Goal: Contribute content: Contribute content

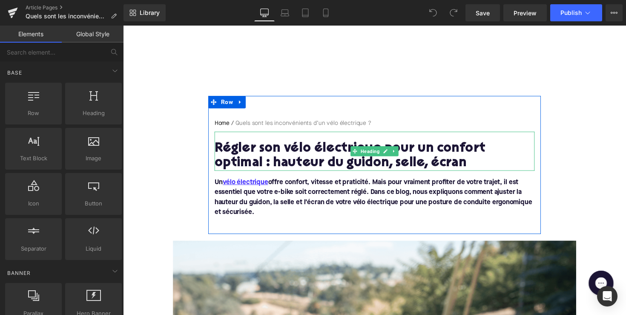
click at [330, 152] on h1 "Régler son vélo électrique pour un confort optimal : hauteur du guidon, selle, …" at bounding box center [381, 159] width 328 height 30
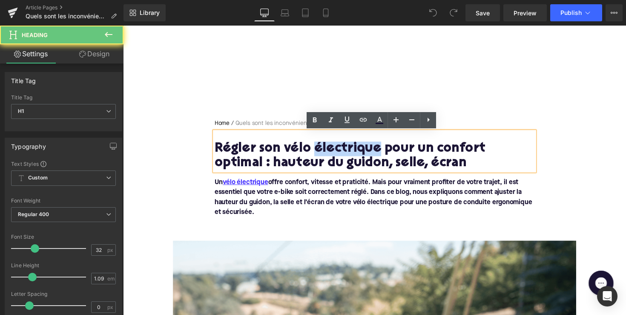
click at [330, 152] on h1 "Régler son vélo électrique pour un confort optimal : hauteur du guidon, selle, …" at bounding box center [381, 159] width 328 height 30
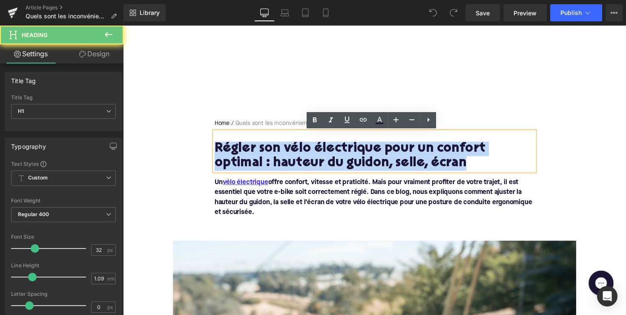
click at [330, 152] on h1 "Régler son vélo électrique pour un confort optimal : hauteur du guidon, selle, …" at bounding box center [381, 159] width 328 height 30
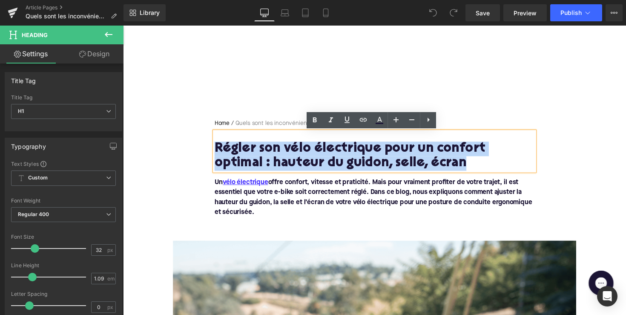
paste div
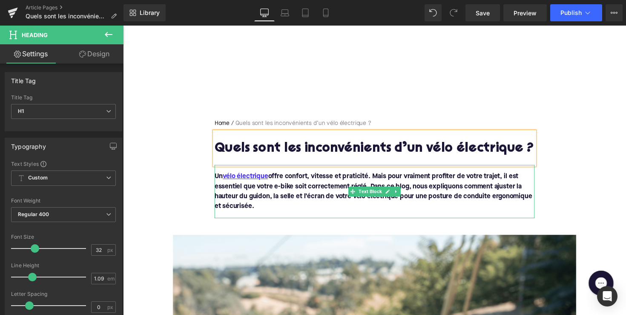
click at [284, 201] on span "Un vélo électrique offre confort, vitesse et praticité. Mais pour vraiment prof…" at bounding box center [379, 195] width 325 height 37
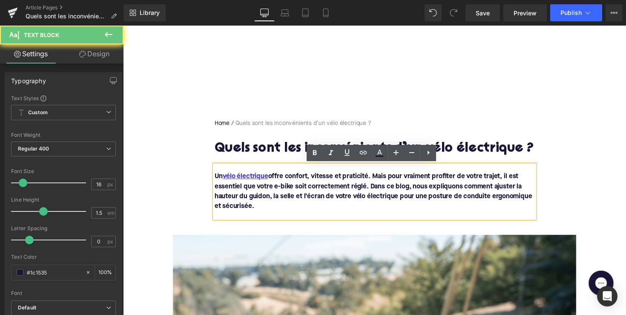
drag, startPoint x: 272, startPoint y: 212, endPoint x: 201, endPoint y: 170, distance: 82.6
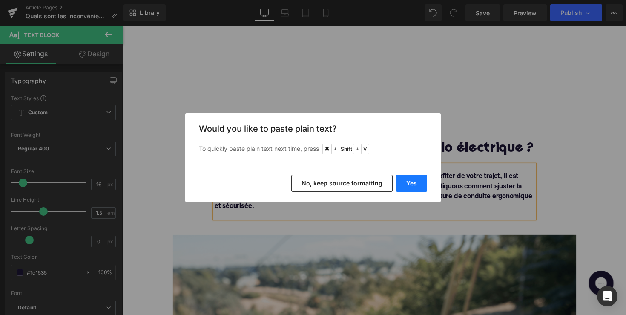
click at [413, 185] on button "Yes" at bounding box center [411, 183] width 31 height 17
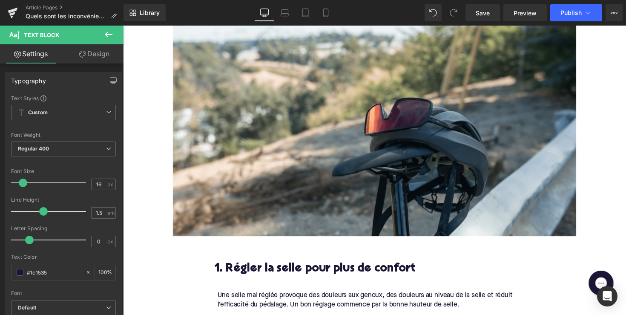
scroll to position [163, 0]
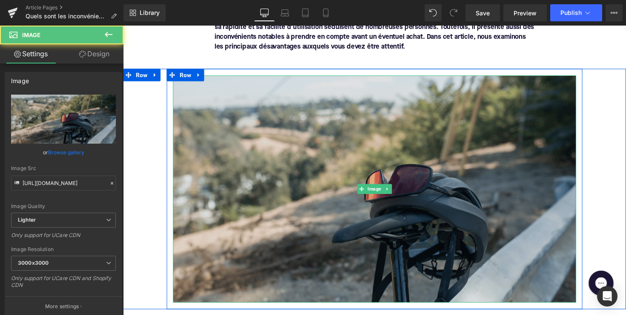
click at [343, 180] on img at bounding box center [380, 193] width 413 height 232
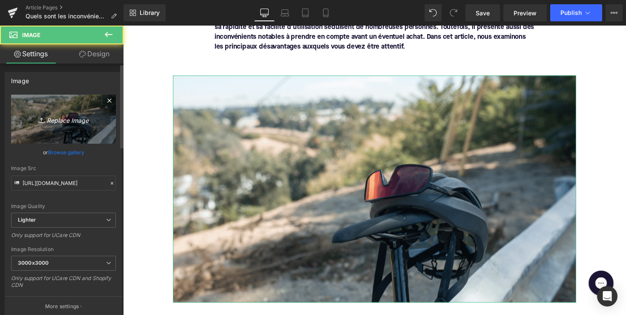
click at [77, 115] on icon "Replace Image" at bounding box center [63, 119] width 68 height 11
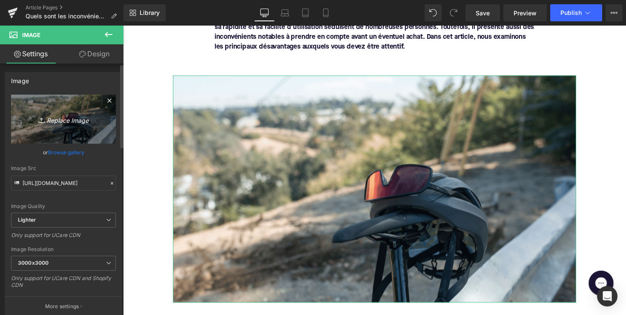
type input "C:\fakepath\Ontwerp zonder titel-55.png"
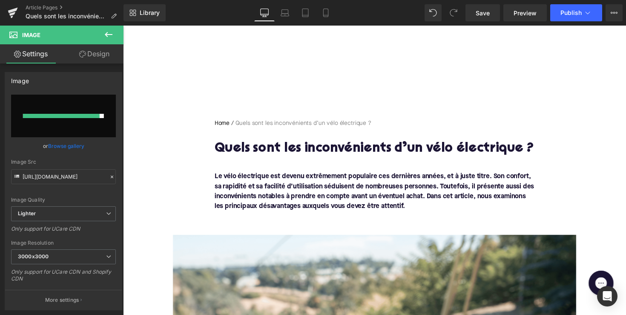
scroll to position [0, 0]
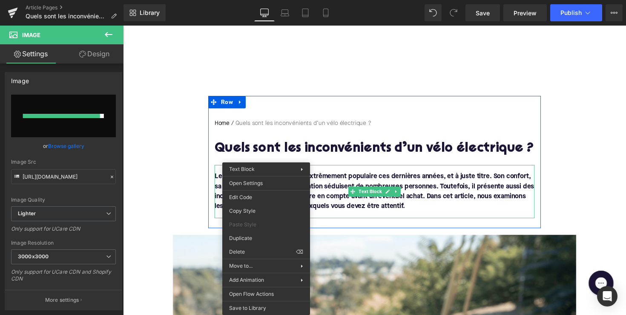
drag, startPoint x: 269, startPoint y: 182, endPoint x: 234, endPoint y: 182, distance: 34.9
click at [215, 183] on div "Home / Quels sont les inconvénients d’un vélo électrique ? Breadcrumbs Quels so…" at bounding box center [380, 171] width 341 height 101
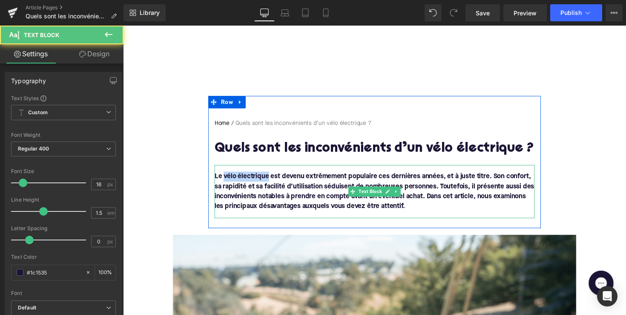
drag, startPoint x: 270, startPoint y: 181, endPoint x: 225, endPoint y: 181, distance: 44.3
click at [225, 181] on font "Le vélo électrique est devenu extrêmement populaire ces dernières années, et à …" at bounding box center [380, 195] width 327 height 37
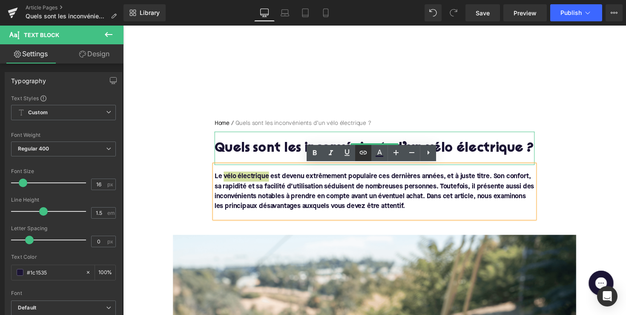
click at [367, 150] on icon at bounding box center [363, 152] width 10 height 10
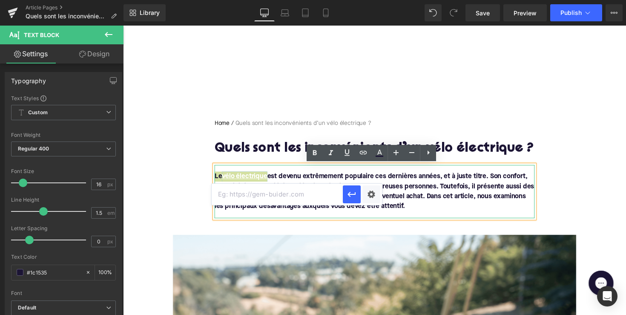
click at [328, 189] on input "text" at bounding box center [277, 194] width 131 height 21
paste input "[URL][DOMAIN_NAME]"
type input "[URL][DOMAIN_NAME]"
click at [356, 195] on icon "button" at bounding box center [352, 194] width 10 height 10
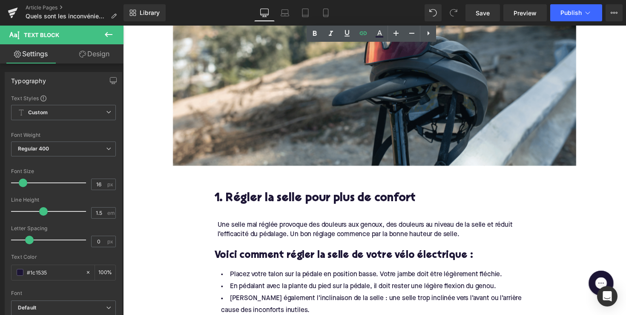
scroll to position [313, 0]
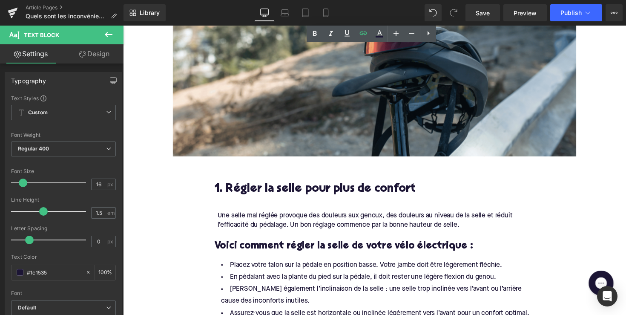
click at [319, 192] on h2 "1. Régler la selle pour plus de confort" at bounding box center [381, 192] width 328 height 13
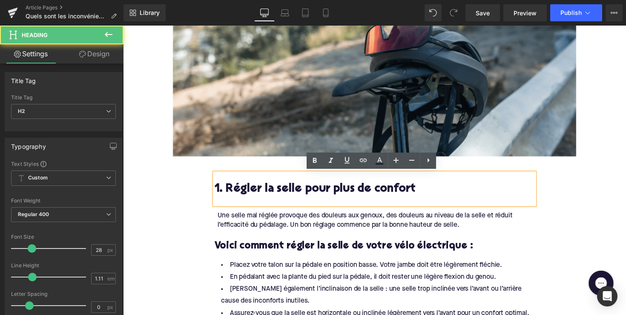
click at [319, 192] on h2 "1. Régler la selle pour plus de confort" at bounding box center [381, 192] width 328 height 13
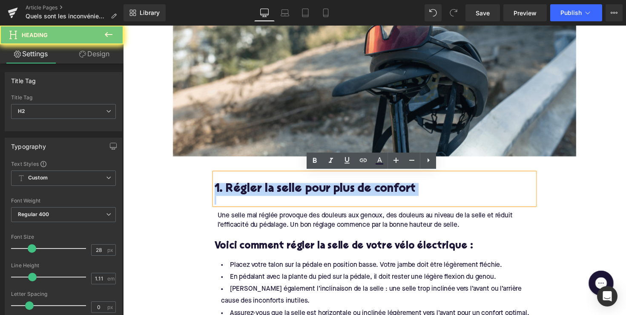
paste div
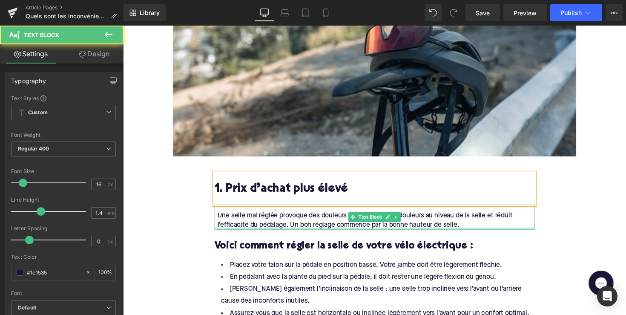
click at [404, 232] on div at bounding box center [381, 233] width 328 height 2
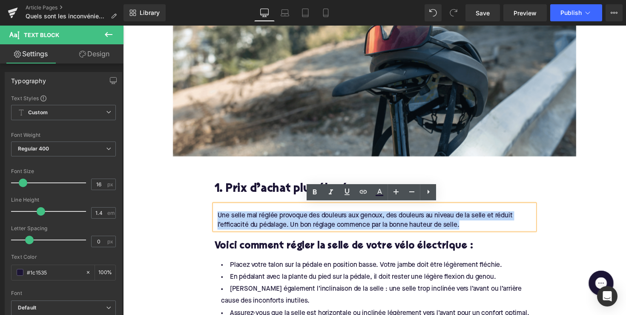
drag, startPoint x: 480, startPoint y: 228, endPoint x: 189, endPoint y: 209, distance: 291.8
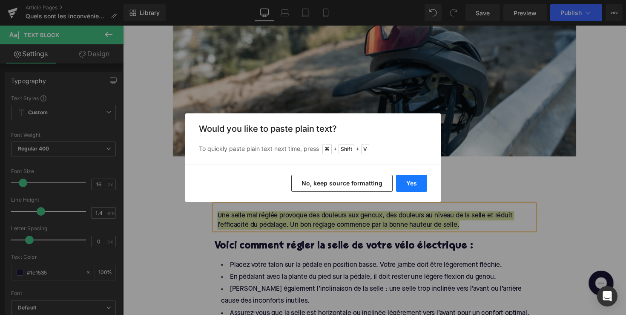
click at [415, 184] on button "Yes" at bounding box center [411, 183] width 31 height 17
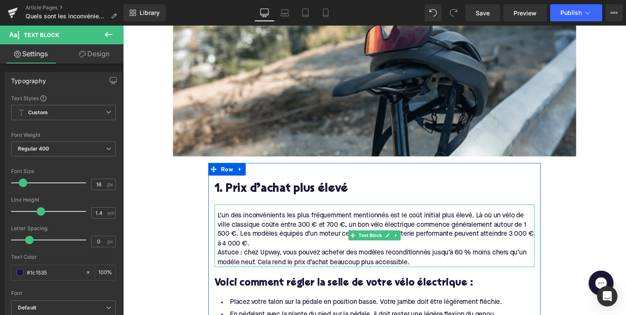
click at [221, 258] on div "Astuce : chez Upway, vous pouvez acheter des modèles reconditionnés jusqu’à 60 …" at bounding box center [382, 262] width 325 height 19
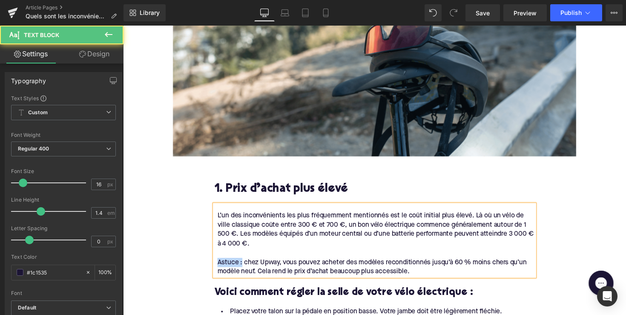
drag, startPoint x: 244, startPoint y: 269, endPoint x: 201, endPoint y: 264, distance: 42.9
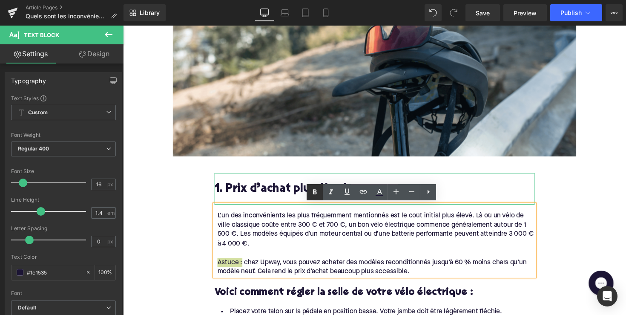
click at [315, 193] on icon at bounding box center [315, 192] width 10 height 10
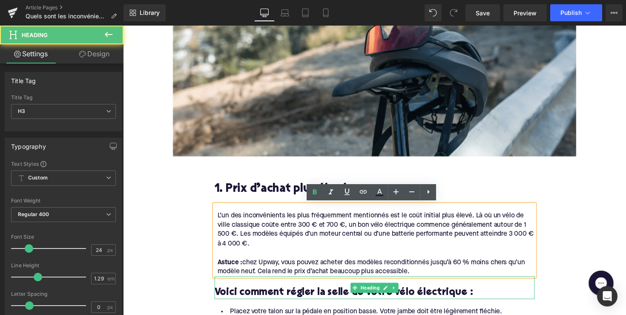
click at [259, 295] on h3 "Voici comment régler la selle de votre vélo électrique :" at bounding box center [381, 298] width 328 height 13
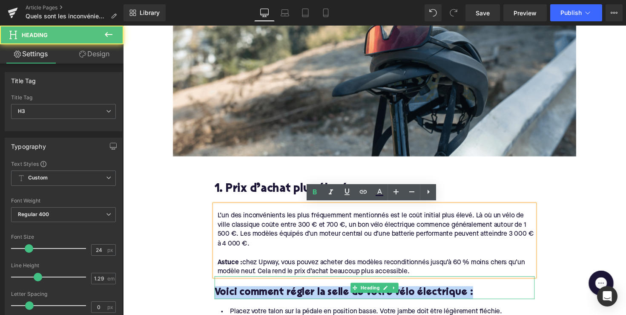
click at [259, 295] on h3 "Voici comment régler la selle de votre vélo électrique :" at bounding box center [381, 298] width 328 height 13
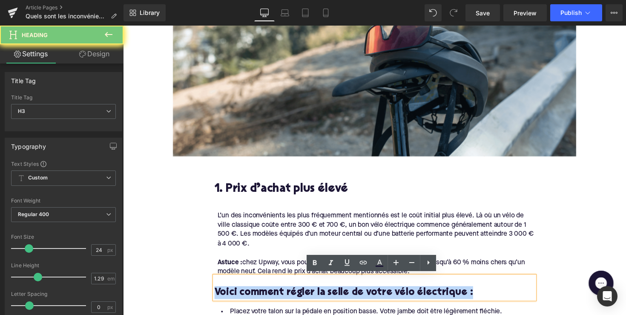
paste div
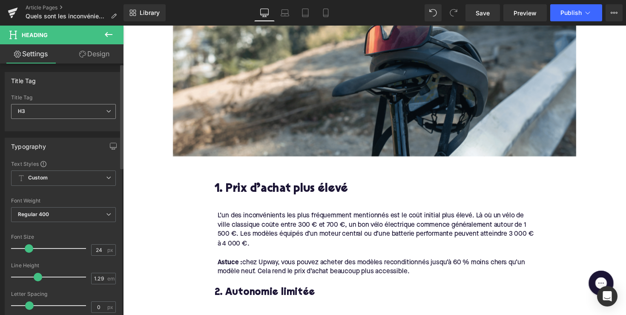
click at [83, 112] on span "H3" at bounding box center [63, 111] width 105 height 15
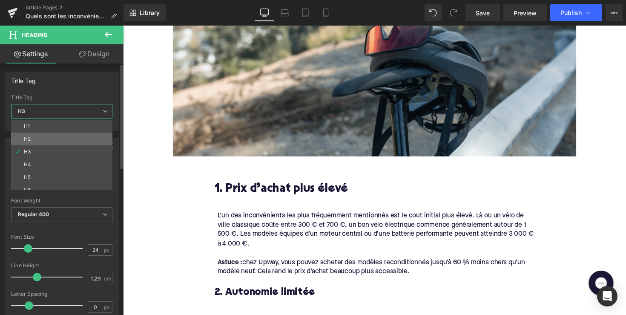
click at [80, 137] on li "H2" at bounding box center [63, 138] width 105 height 13
type input "28"
type input "1.11"
type input "100"
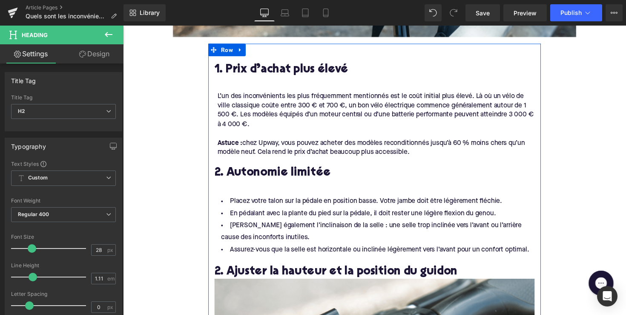
scroll to position [443, 0]
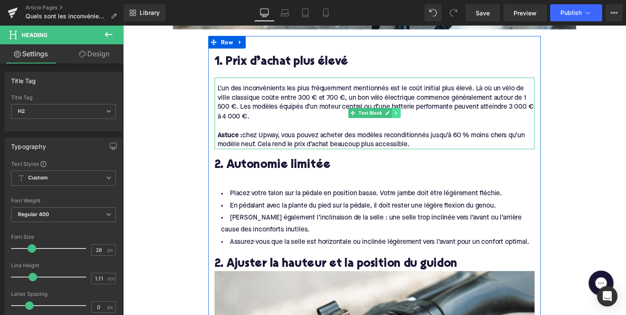
click at [403, 116] on icon at bounding box center [403, 114] width 5 height 5
click at [398, 117] on link at bounding box center [398, 115] width 9 height 10
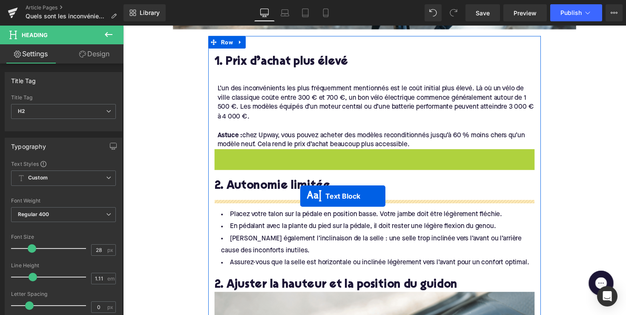
drag, startPoint x: 355, startPoint y: 189, endPoint x: 304, endPoint y: 200, distance: 51.4
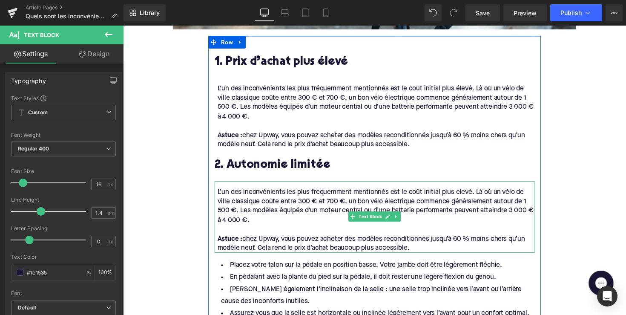
click at [422, 249] on div "Astuce : chez Upway, vous pouvez acheter des modèles reconditionnés jusqu’à 60 …" at bounding box center [382, 248] width 325 height 19
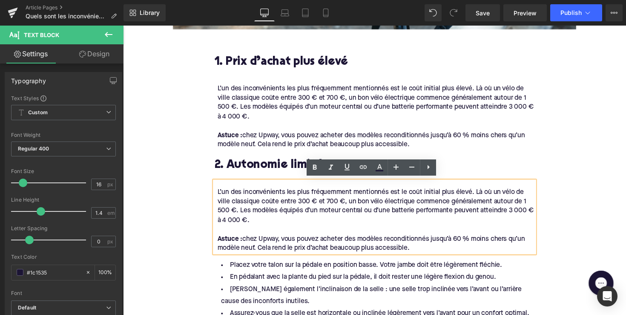
drag, startPoint x: 418, startPoint y: 249, endPoint x: 195, endPoint y: 192, distance: 230.5
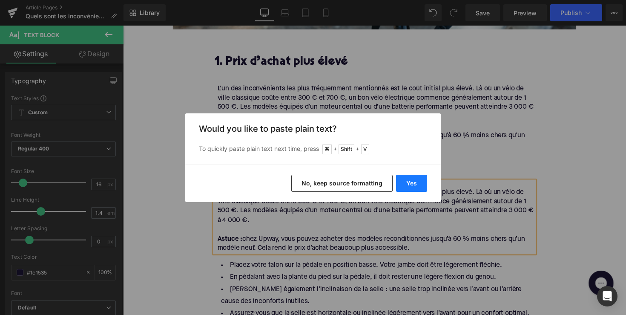
click at [399, 178] on button "Yes" at bounding box center [411, 183] width 31 height 17
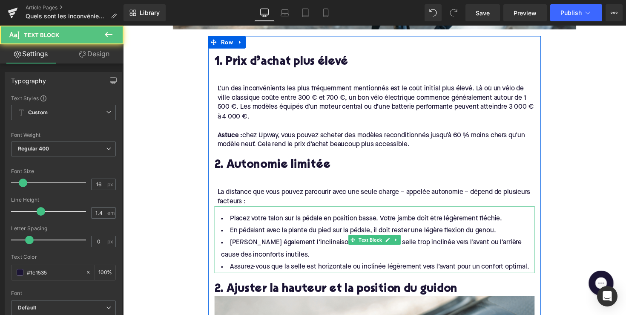
click at [333, 236] on li "En pédalant avec la plante du pied sur la pédale, il doit rester une légère fle…" at bounding box center [381, 235] width 328 height 12
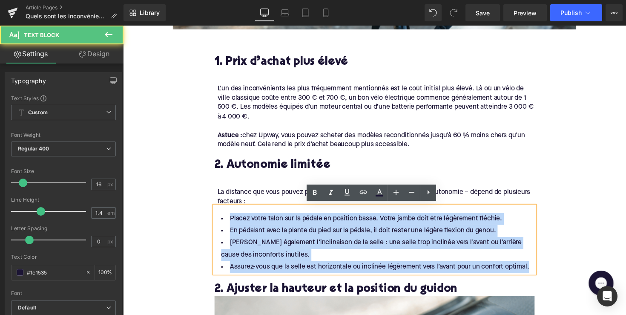
drag, startPoint x: 537, startPoint y: 269, endPoint x: 240, endPoint y: 209, distance: 303.3
click at [240, 210] on div "Placez votre talon sur la pédale en position basse. Votre jambe doit être légèr…" at bounding box center [381, 244] width 328 height 69
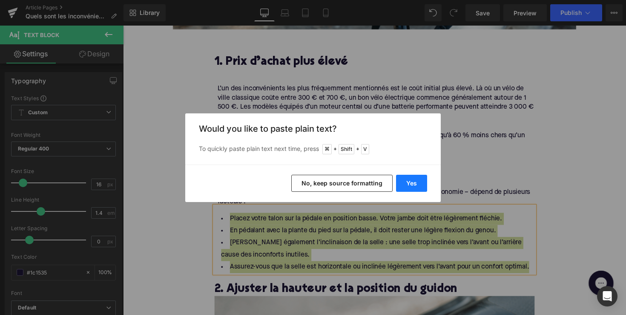
click at [407, 179] on button "Yes" at bounding box center [411, 183] width 31 height 17
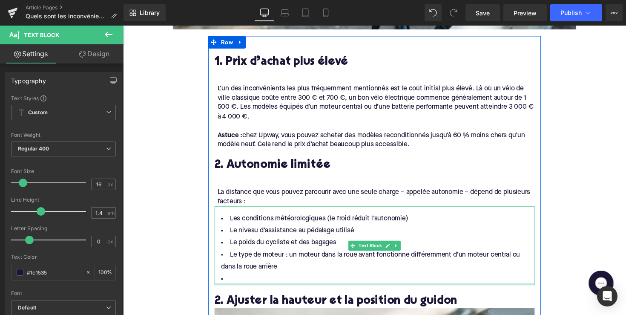
click at [269, 287] on div "Les conditions météorologiques (le froid réduit l’autonomie) Le niveau d’assist…" at bounding box center [381, 250] width 328 height 81
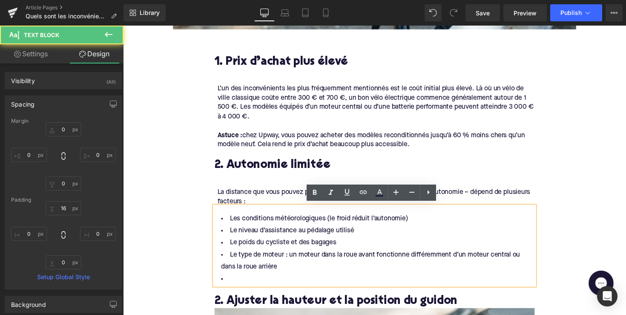
click at [268, 285] on li at bounding box center [381, 285] width 328 height 12
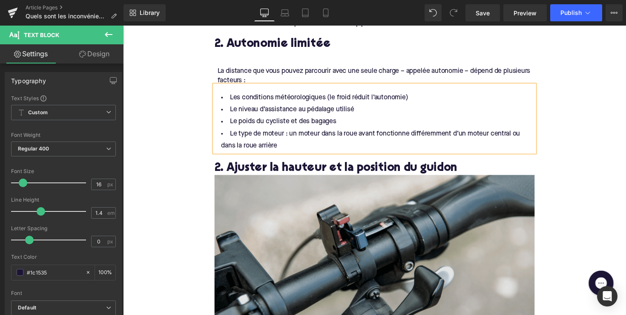
scroll to position [571, 0]
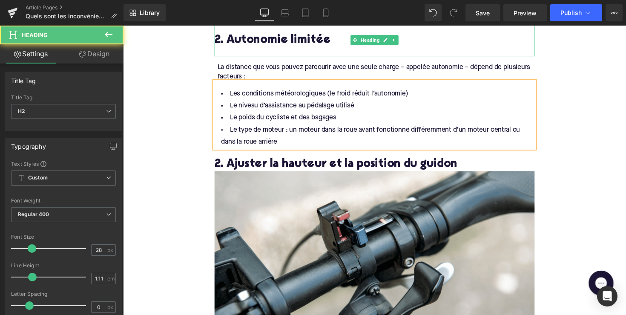
click at [280, 39] on h2 "2. Autonomie limitée" at bounding box center [381, 40] width 328 height 13
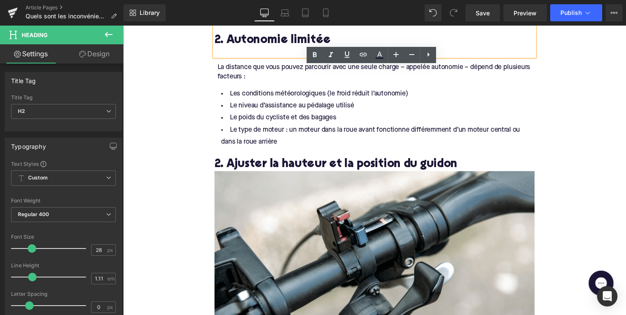
click at [288, 165] on h2 "2. Ajuster la hauteur et la position du guidon" at bounding box center [381, 167] width 328 height 13
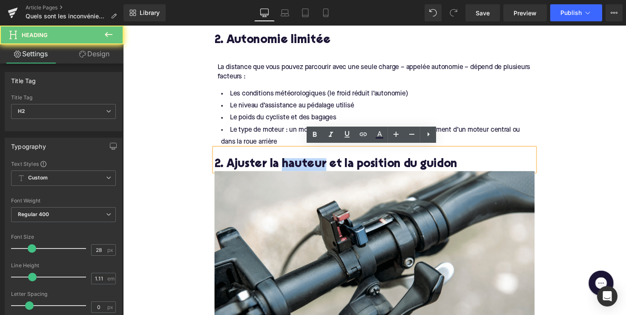
click at [288, 165] on h2 "2. Ajuster la hauteur et la position du guidon" at bounding box center [381, 167] width 328 height 13
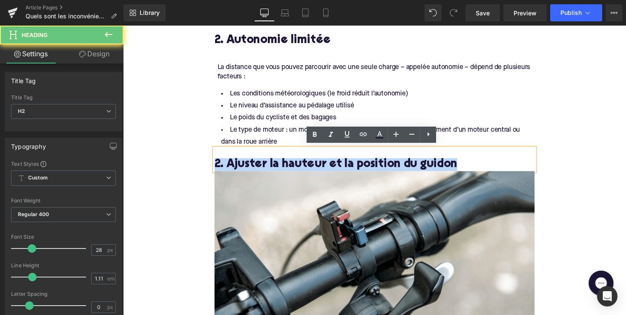
click at [288, 165] on h2 "2. Ajuster la hauteur et la position du guidon" at bounding box center [381, 167] width 328 height 13
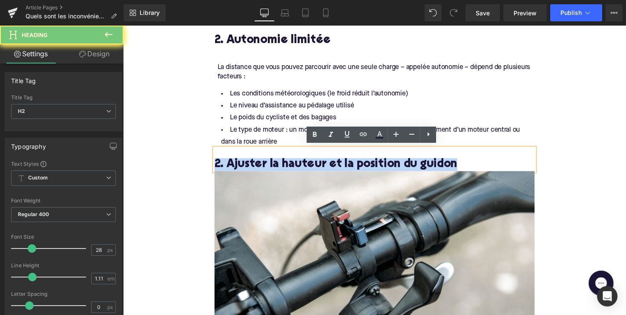
paste div
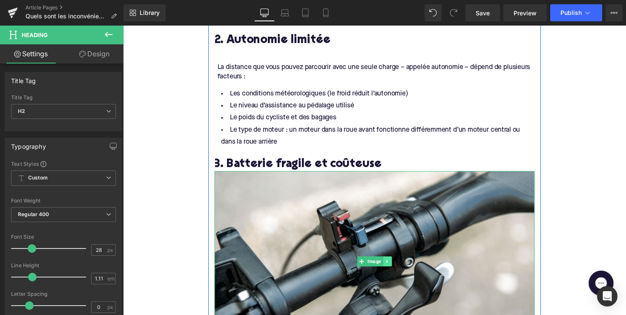
click at [392, 264] on icon at bounding box center [393, 266] width 5 height 5
click at [396, 264] on icon at bounding box center [398, 266] width 5 height 5
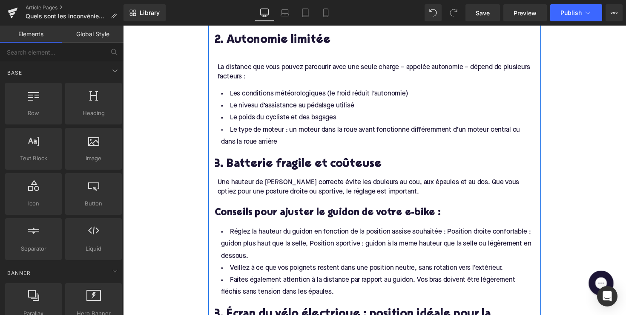
click at [276, 198] on div "Une hauteur de [PERSON_NAME] correcte évite les douleurs au cou, aux épaules et…" at bounding box center [381, 188] width 328 height 26
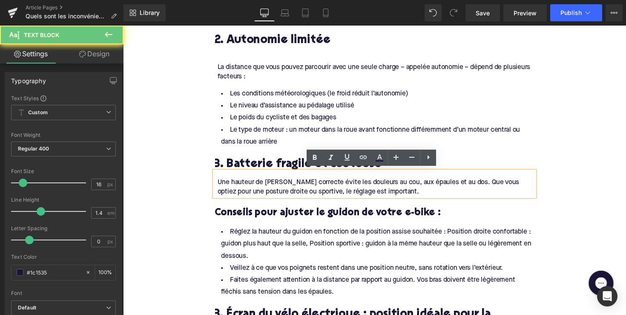
click at [282, 189] on div "Une hauteur de [PERSON_NAME] correcte évite les douleurs au cou, aux épaules et…" at bounding box center [382, 190] width 325 height 19
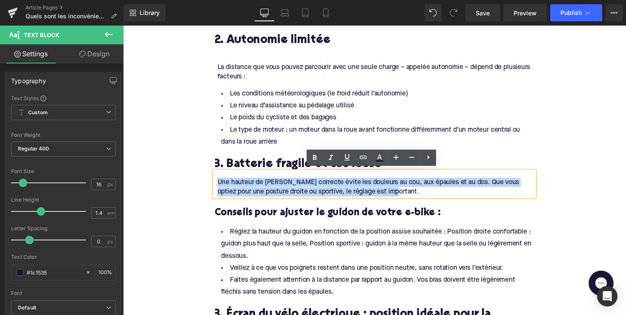
drag, startPoint x: 401, startPoint y: 193, endPoint x: 185, endPoint y: 179, distance: 217.1
click at [185, 179] on div "Home / Quels sont les inconvénients d’un vélo électrique ? Breadcrumbs Quels so…" at bounding box center [380, 316] width 515 height 1579
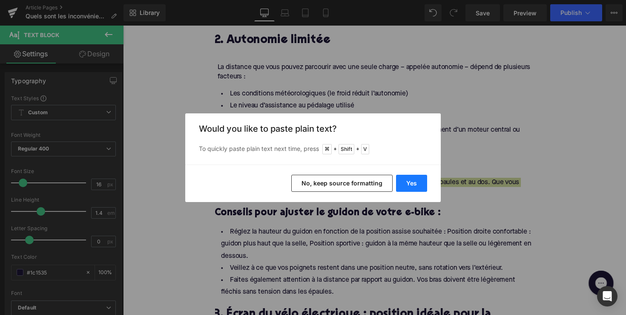
click at [412, 184] on button "Yes" at bounding box center [411, 183] width 31 height 17
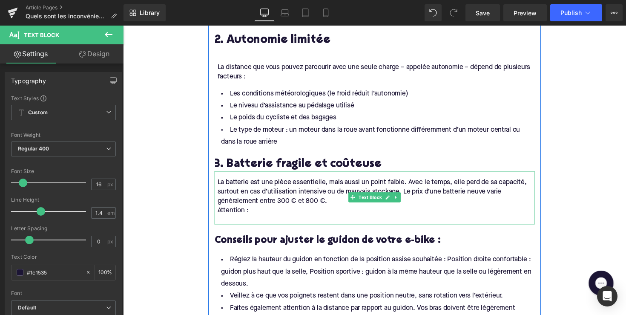
click at [220, 212] on div "Attention :" at bounding box center [382, 214] width 325 height 9
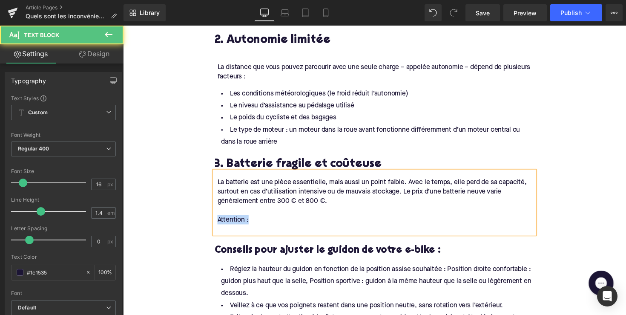
drag, startPoint x: 219, startPoint y: 221, endPoint x: 184, endPoint y: 221, distance: 35.8
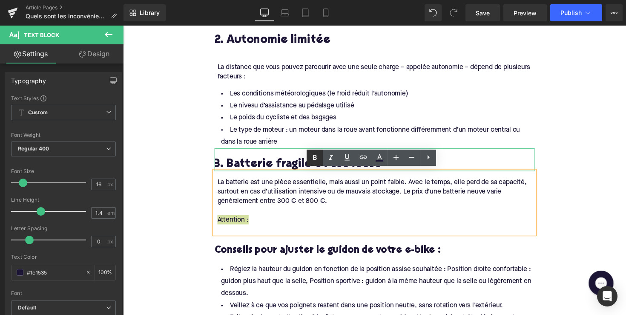
click at [314, 160] on icon at bounding box center [315, 157] width 4 height 5
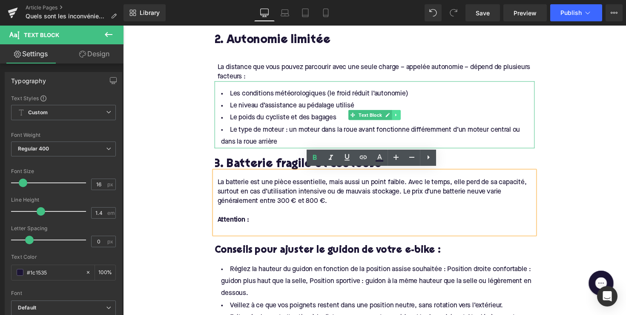
click at [401, 112] on link at bounding box center [403, 117] width 9 height 10
click at [394, 115] on link at bounding box center [398, 117] width 9 height 10
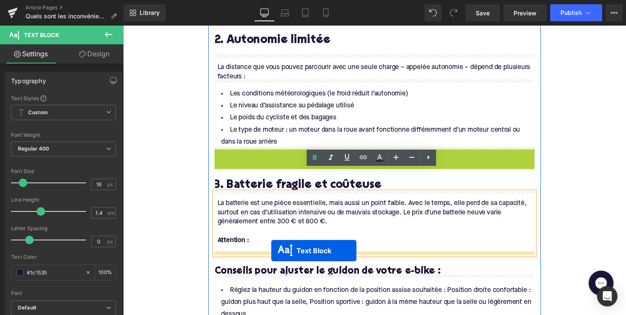
drag, startPoint x: 354, startPoint y: 182, endPoint x: 275, endPoint y: 255, distance: 107.6
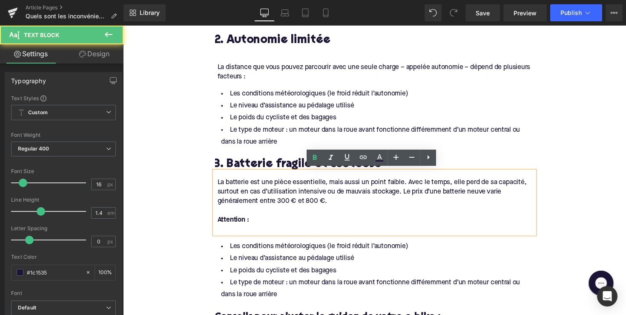
click at [244, 229] on div at bounding box center [382, 233] width 325 height 9
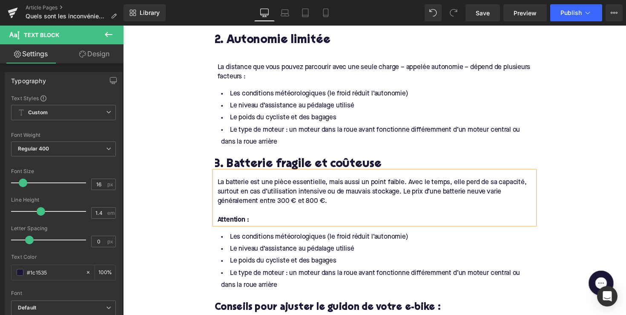
click at [297, 302] on div "Conseils pour ajuster le guidon de votre e-bike :" at bounding box center [381, 309] width 328 height 23
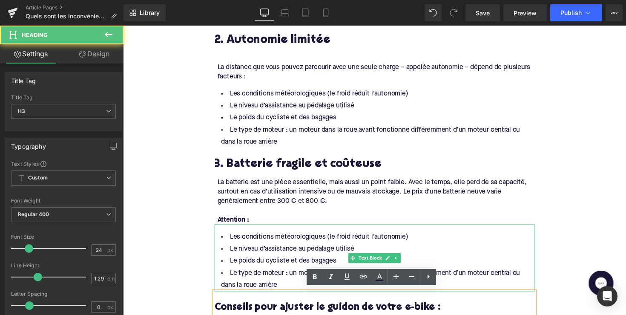
click at [289, 279] on div "Rendering Content" at bounding box center [313, 280] width 52 height 9
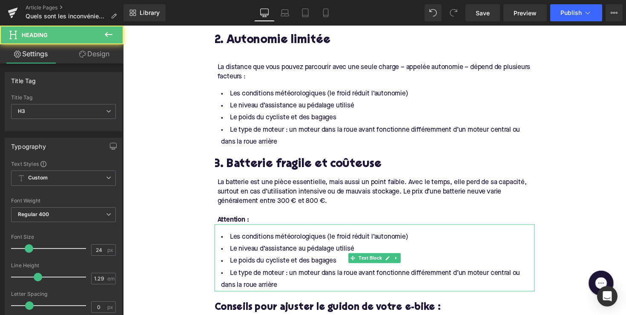
click at [288, 287] on li "Le type de moteur : un moteur dans la roue avant fonctionne différemment d’un m…" at bounding box center [381, 285] width 328 height 25
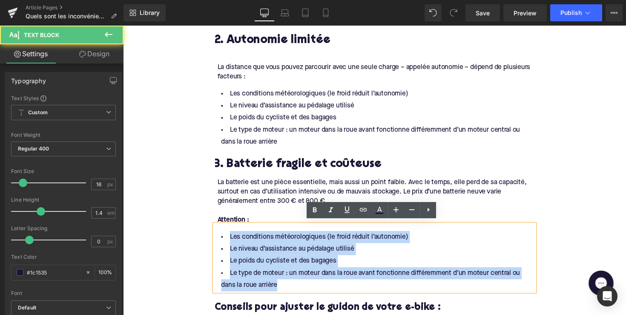
drag, startPoint x: 284, startPoint y: 288, endPoint x: 219, endPoint y: 240, distance: 80.7
click at [219, 240] on ul "Les conditions météorologiques (le froid réduit l’autonomie) Le niveau d’assist…" at bounding box center [381, 267] width 328 height 62
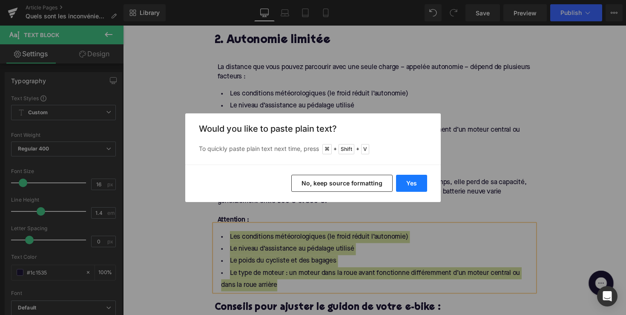
click at [425, 182] on button "Yes" at bounding box center [411, 183] width 31 height 17
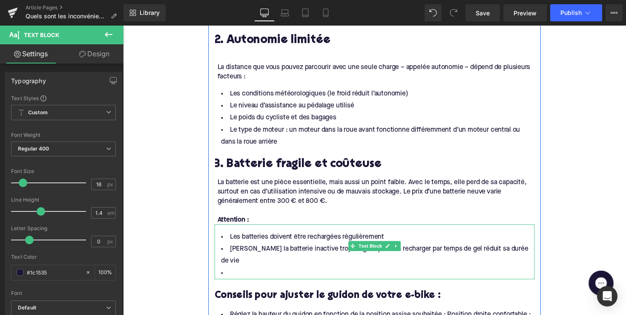
click at [252, 257] on li "[PERSON_NAME] la batterie inactive trop longtemps ou la recharger par temps de …" at bounding box center [381, 260] width 328 height 25
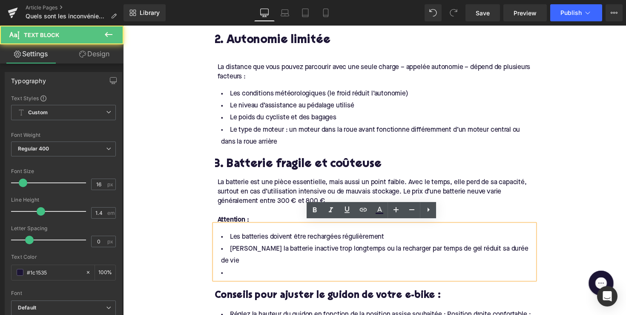
click at [251, 273] on li at bounding box center [381, 279] width 328 height 12
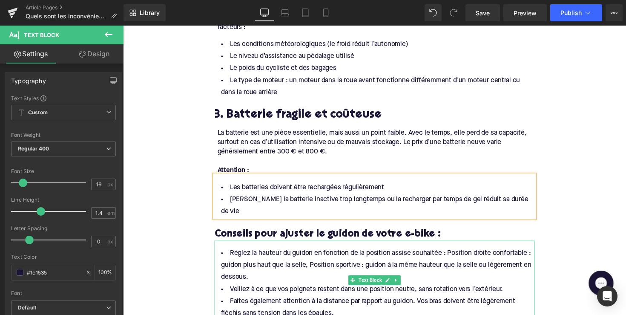
scroll to position [639, 0]
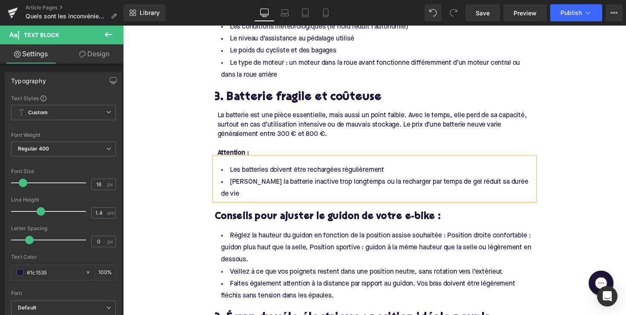
click at [269, 215] on h3 "Conseils pour ajuster le guidon de votre e-bike :" at bounding box center [381, 221] width 328 height 13
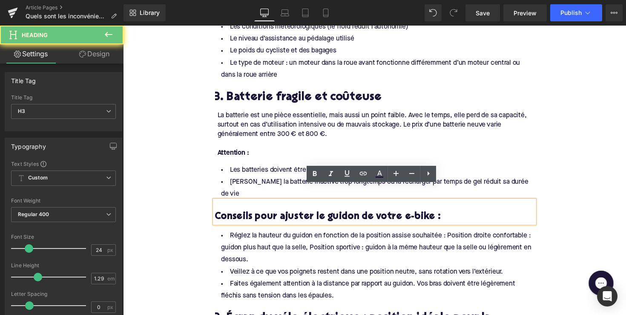
click at [269, 215] on h3 "Conseils pour ajuster le guidon de votre e-bike :" at bounding box center [381, 221] width 328 height 13
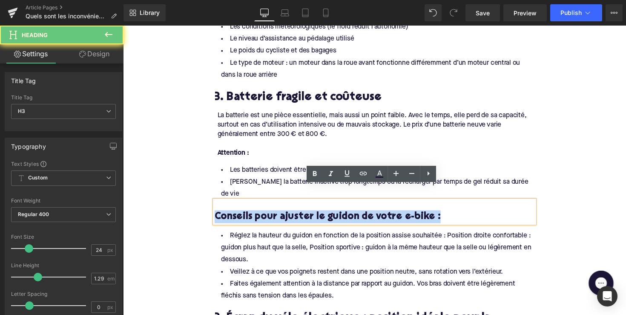
click at [269, 215] on h3 "Conseils pour ajuster le guidon de votre e-bike :" at bounding box center [381, 221] width 328 height 13
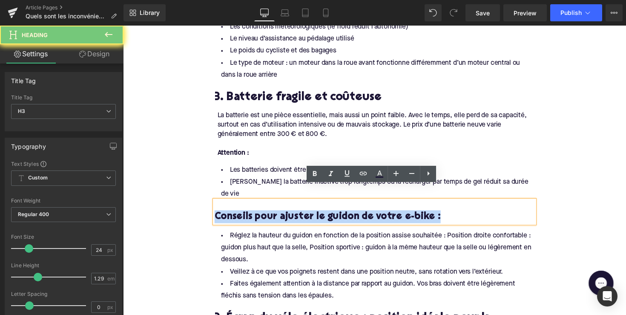
paste div
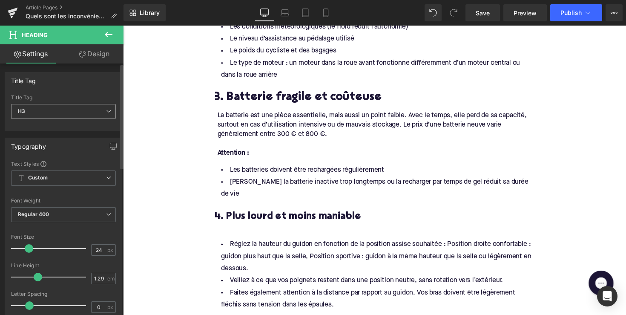
click at [80, 116] on span "H3" at bounding box center [63, 111] width 105 height 15
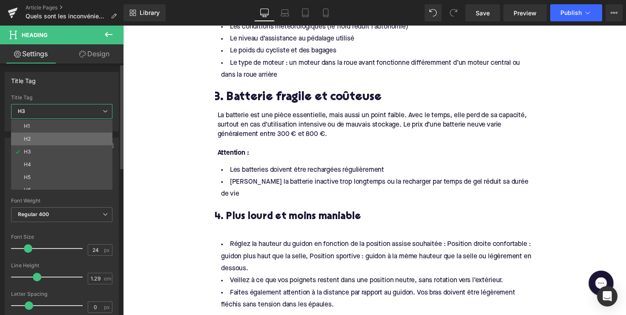
click at [78, 134] on li "H2" at bounding box center [63, 138] width 105 height 13
type input "28"
type input "1.11"
type input "100"
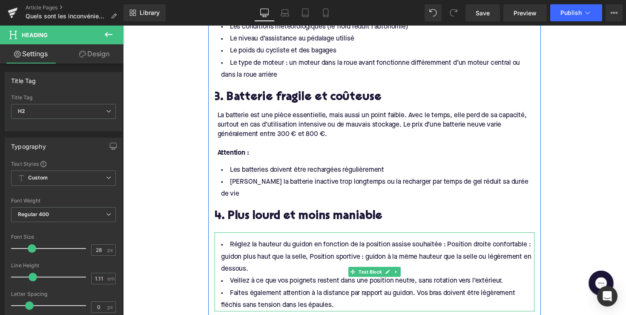
click at [274, 228] on div at bounding box center [381, 232] width 328 height 9
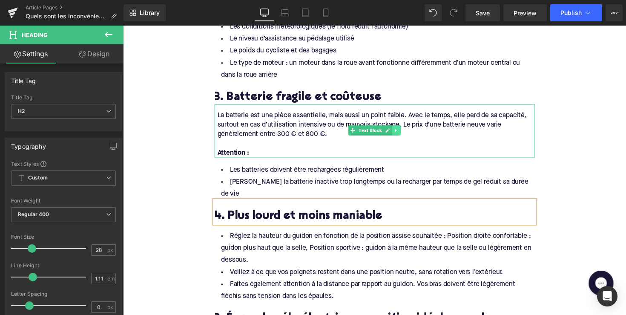
click at [402, 135] on link at bounding box center [403, 133] width 9 height 10
click at [398, 135] on link at bounding box center [398, 133] width 9 height 10
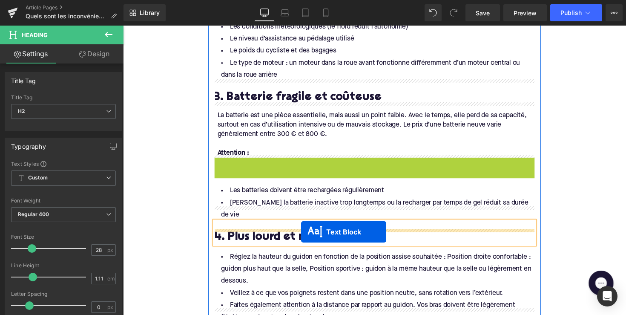
drag, startPoint x: 357, startPoint y: 184, endPoint x: 305, endPoint y: 236, distance: 73.5
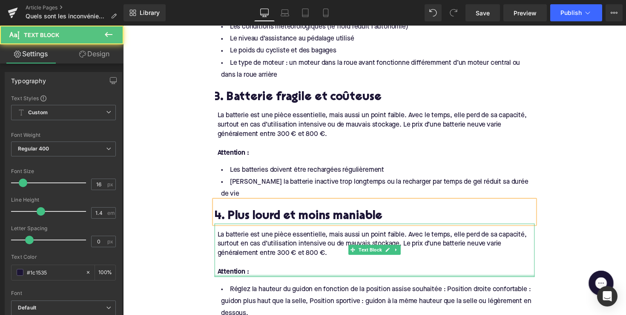
click at [254, 240] on div "La batterie est une pièce essentielle, mais aussi un point faible. Avec le temp…" at bounding box center [382, 249] width 325 height 29
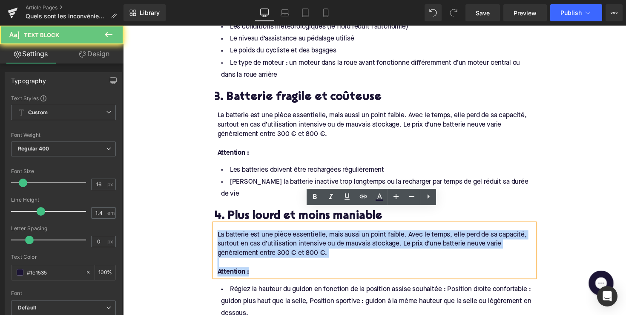
drag, startPoint x: 253, startPoint y: 260, endPoint x: 207, endPoint y: 215, distance: 63.5
click at [207, 215] on div "Home / Quels sont les inconvénients d’un vélo électrique ? Breadcrumbs Quels so…" at bounding box center [380, 311] width 515 height 1706
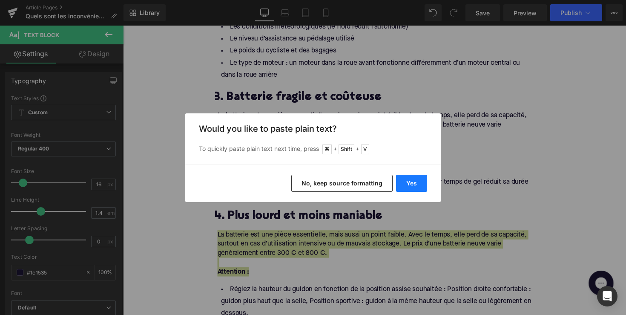
click at [417, 186] on button "Yes" at bounding box center [411, 183] width 31 height 17
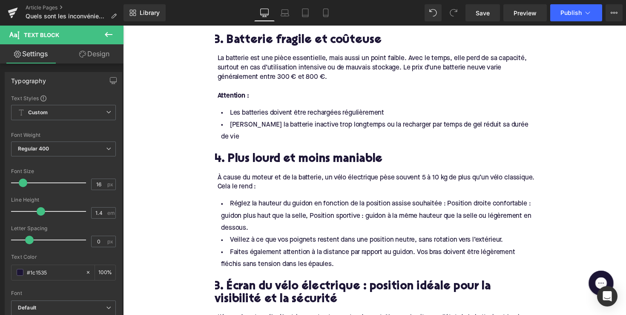
scroll to position [716, 0]
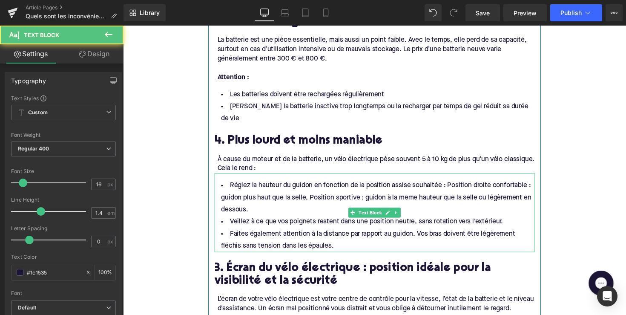
click at [337, 203] on li "Réglez la hauteur du guidon en fonction de la position assise souhaitée : Posit…" at bounding box center [381, 202] width 328 height 37
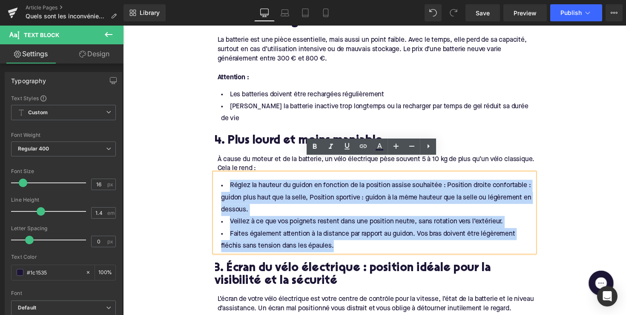
drag, startPoint x: 343, startPoint y: 239, endPoint x: 225, endPoint y: 173, distance: 134.6
click at [225, 184] on ul "Réglez la hauteur du guidon en fonction de la position assise souhaitée : Posit…" at bounding box center [381, 221] width 328 height 74
copy ul "Réglez la hauteur du guidon en fonction de la position assise souhaitée : Posit…"
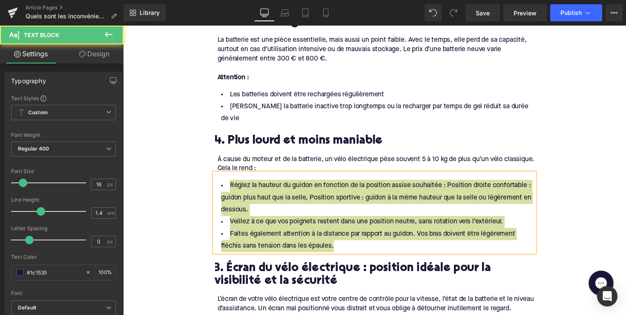
drag, startPoint x: 229, startPoint y: 281, endPoint x: 396, endPoint y: 221, distance: 178.0
click at [396, 233] on li "Faites également attention à la distance par rapport au guidon. Vos bras doiven…" at bounding box center [381, 245] width 328 height 25
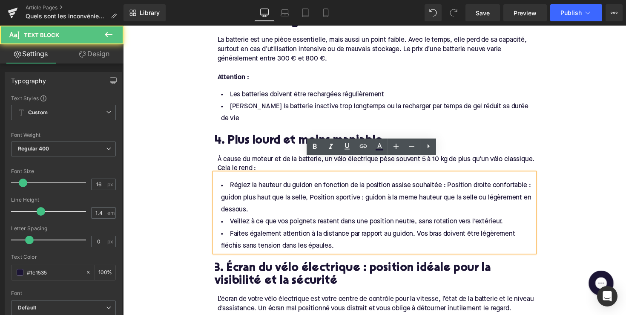
click at [339, 234] on li "Faites également attention à la distance par rapport au guidon. Vos bras doiven…" at bounding box center [381, 245] width 328 height 25
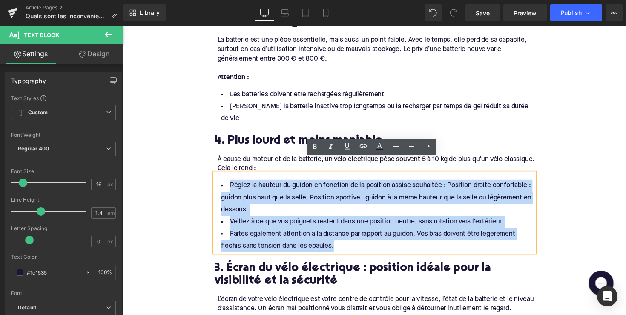
drag, startPoint x: 350, startPoint y: 237, endPoint x: 225, endPoint y: 171, distance: 141.1
click at [225, 184] on ul "Réglez la hauteur du guidon en fonction de la position assise souhaitée : Posit…" at bounding box center [381, 221] width 328 height 74
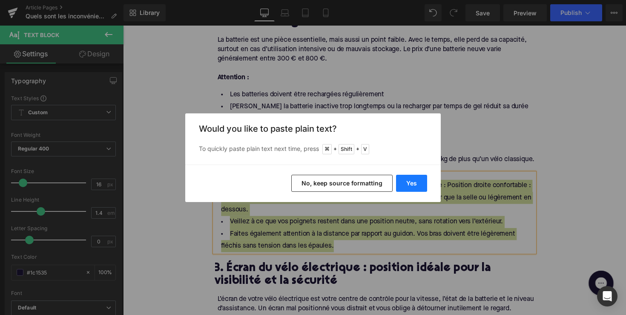
click at [420, 186] on button "Yes" at bounding box center [411, 183] width 31 height 17
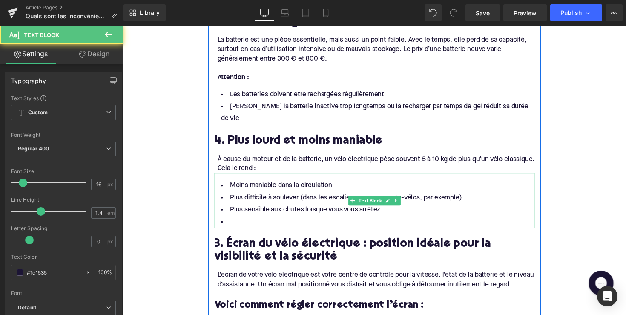
click at [286, 221] on li at bounding box center [381, 227] width 328 height 12
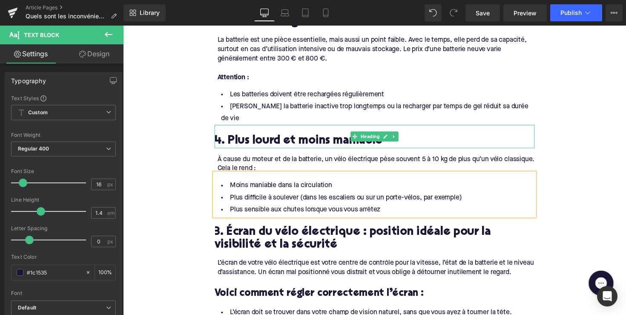
click at [317, 138] on h2 "4. Plus lourd et moins maniable" at bounding box center [381, 144] width 328 height 13
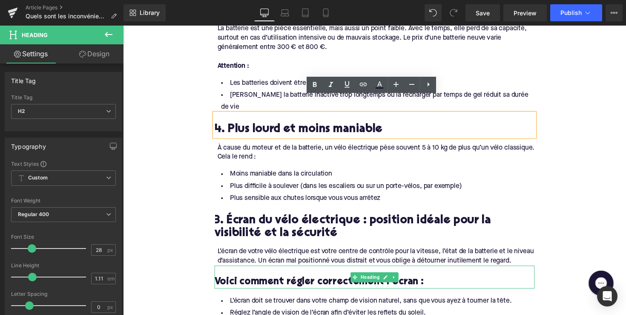
scroll to position [730, 0]
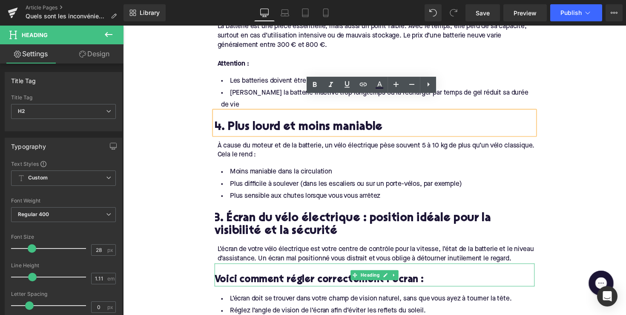
click at [267, 221] on h2 "3. Écran du vélo électrique : position idéale pour la visibilité et la sécurité" at bounding box center [381, 230] width 328 height 26
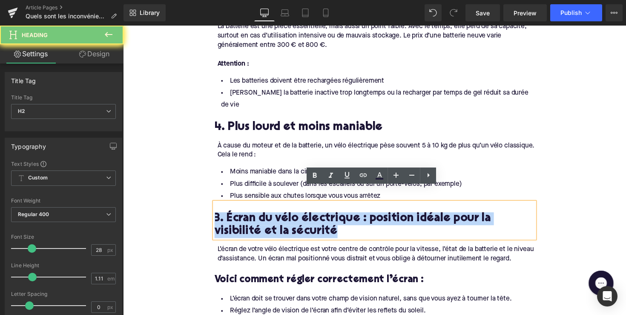
click at [267, 221] on h2 "3. Écran du vélo électrique : position idéale pour la visibilité et la sécurité" at bounding box center [381, 230] width 328 height 26
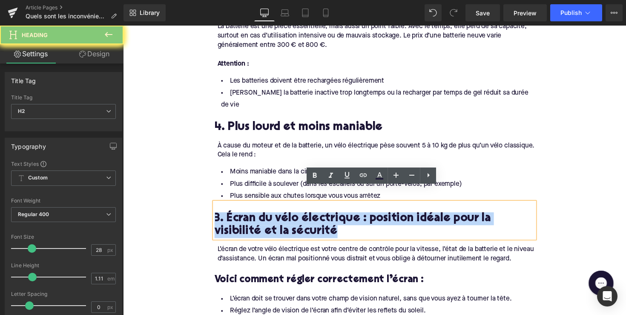
paste div
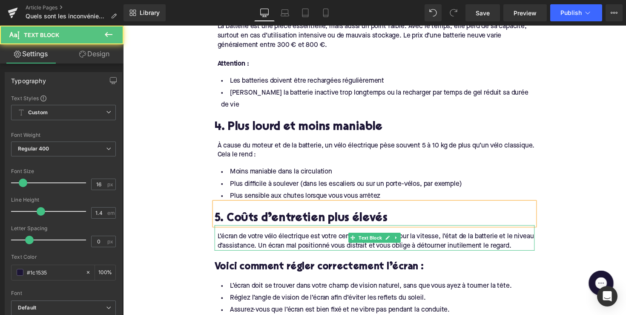
click at [291, 230] on div "L’écran de votre vélo électrique est votre centre de contrôle pour la vitesse, …" at bounding box center [381, 243] width 328 height 26
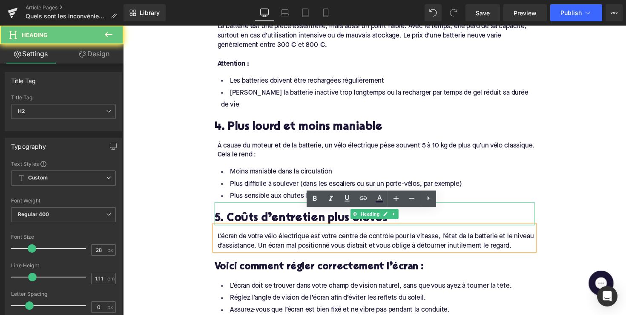
click at [300, 217] on h2 "5. Coûts d’entretien plus élevés" at bounding box center [381, 223] width 328 height 13
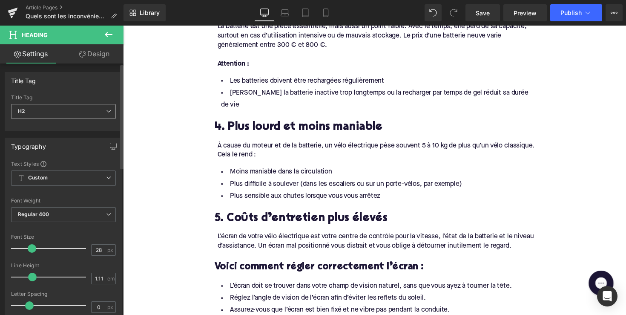
click at [82, 110] on span "H2" at bounding box center [63, 111] width 105 height 15
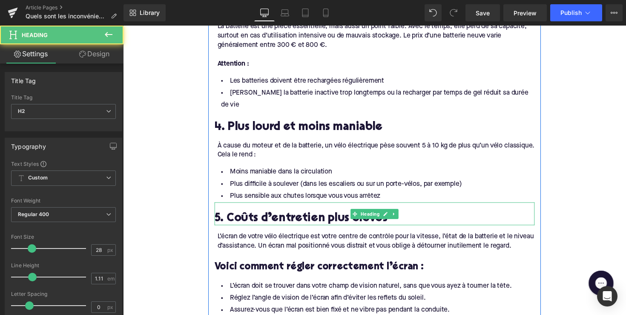
click at [261, 217] on h2 "5. Coûts d’entretien plus élevés" at bounding box center [381, 223] width 328 height 13
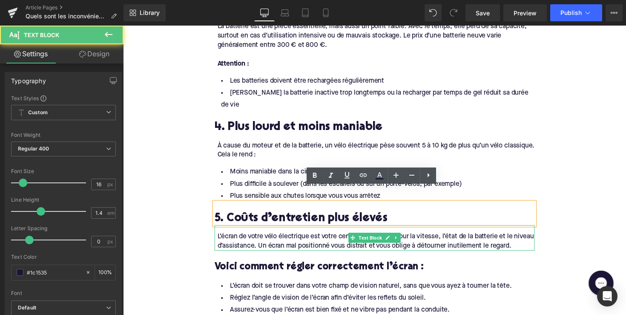
click at [284, 237] on div "L’écran de votre vélo électrique est votre centre de contrôle pour la vitesse, …" at bounding box center [382, 246] width 325 height 19
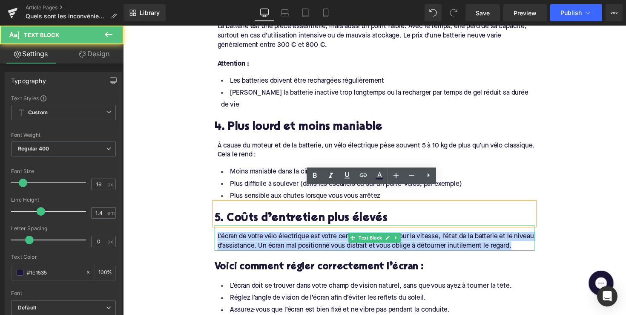
click at [284, 237] on div "L’écran de votre vélo électrique est votre centre de contrôle pour la vitesse, …" at bounding box center [382, 246] width 325 height 19
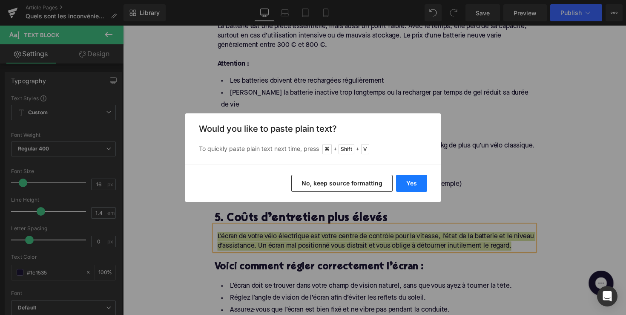
click at [416, 181] on button "Yes" at bounding box center [411, 183] width 31 height 17
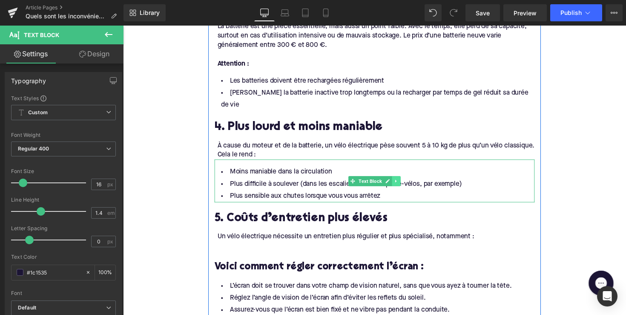
click at [402, 183] on icon at bounding box center [402, 184] width 1 height 3
click at [399, 180] on link at bounding box center [398, 185] width 9 height 10
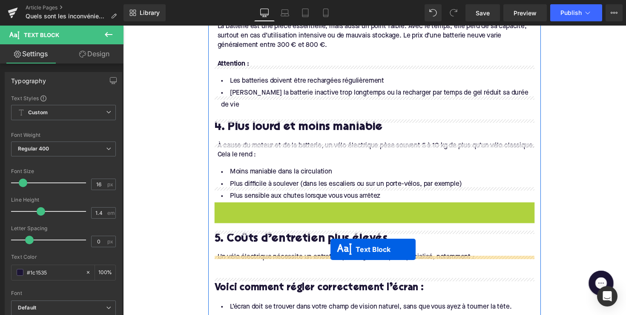
drag, startPoint x: 357, startPoint y: 213, endPoint x: 336, endPoint y: 255, distance: 46.7
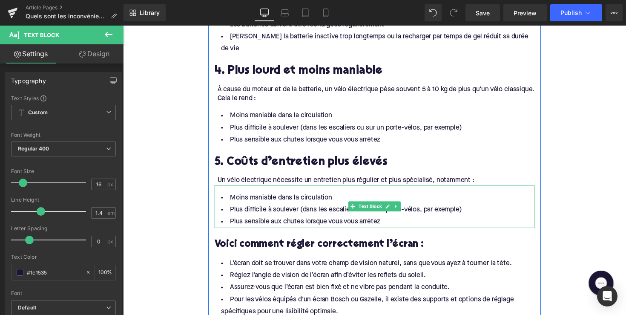
scroll to position [813, 0]
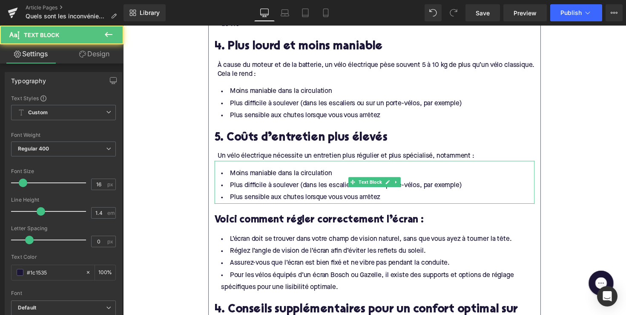
click at [313, 195] on li "Plus sensible aux chutes lorsque vous vous arrêtez" at bounding box center [381, 201] width 328 height 12
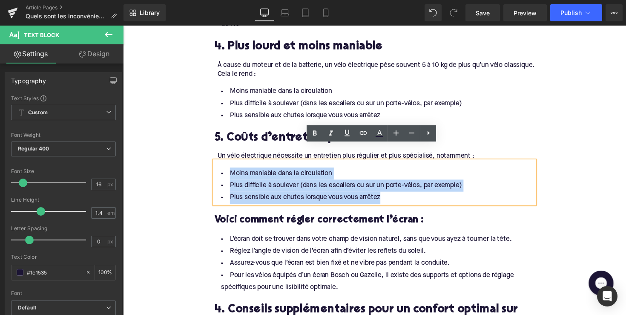
drag, startPoint x: 439, startPoint y: 189, endPoint x: 213, endPoint y: 156, distance: 227.6
click at [217, 164] on div "Moins maniable dans la circulation Plus difficile à soulever (dans les escalier…" at bounding box center [381, 186] width 328 height 44
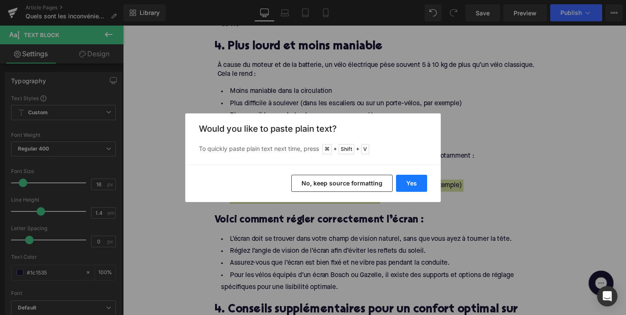
click at [408, 180] on button "Yes" at bounding box center [411, 183] width 31 height 17
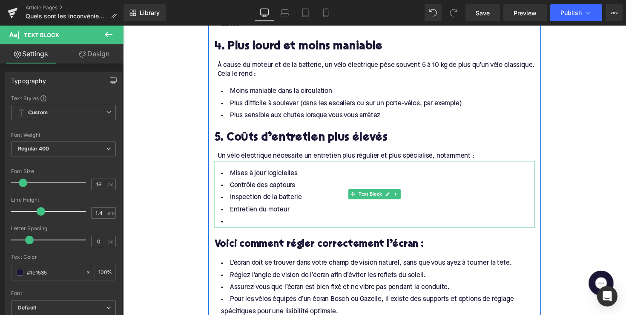
click at [258, 220] on li at bounding box center [381, 226] width 328 height 12
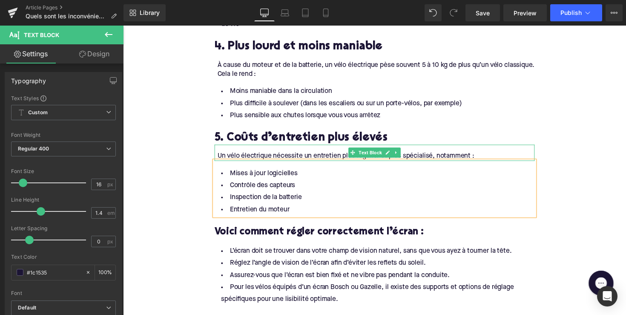
click at [458, 147] on div "Un vélo électrique nécessite un entretien plus régulier et plus spécialisé, not…" at bounding box center [381, 155] width 328 height 16
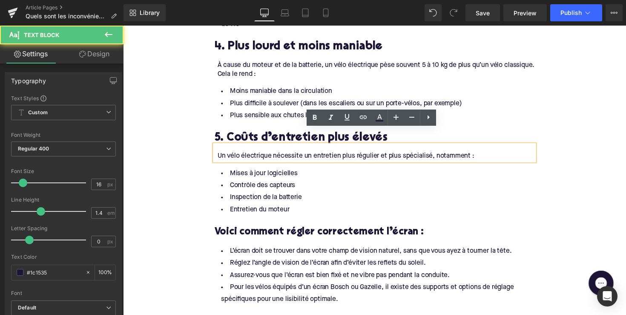
click at [418, 97] on link at bounding box center [416, 102] width 9 height 10
click at [422, 80] on div "Moins maniable dans la circulation Plus difficile à soulever (dans les escalier…" at bounding box center [381, 102] width 328 height 44
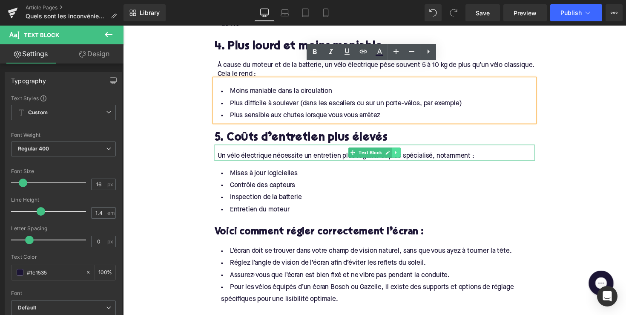
click at [401, 150] on link at bounding box center [403, 155] width 9 height 10
click at [398, 153] on icon at bounding box center [398, 155] width 5 height 5
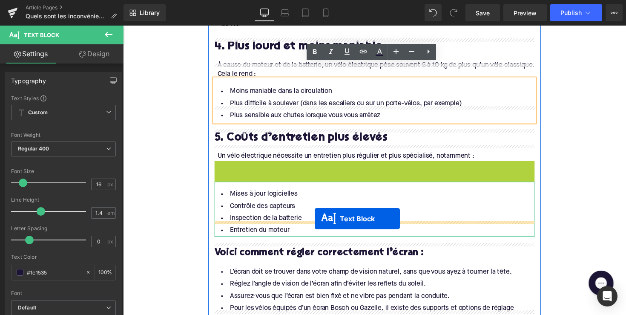
drag, startPoint x: 355, startPoint y: 157, endPoint x: 319, endPoint y: 224, distance: 75.6
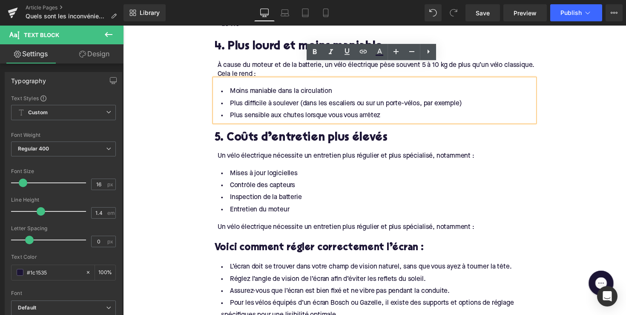
click at [283, 227] on div "Un vélo électrique nécessite un entretien plus régulier et plus spécialisé, not…" at bounding box center [382, 231] width 325 height 9
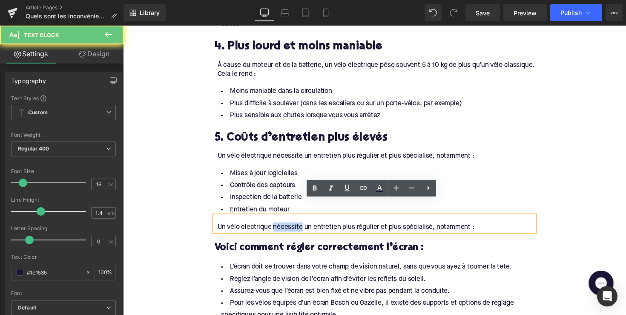
click at [283, 227] on div "Un vélo électrique nécessite un entretien plus régulier et plus spécialisé, not…" at bounding box center [382, 231] width 325 height 9
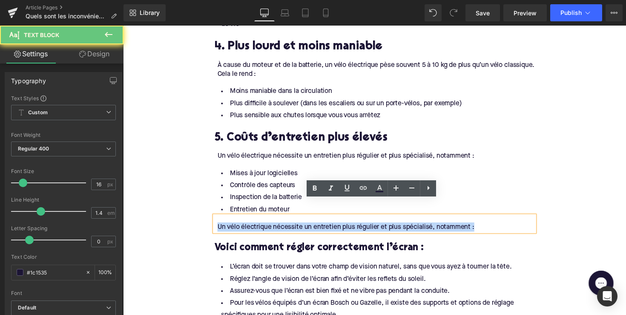
click at [283, 227] on div "Un vélo électrique nécessite un entretien plus régulier et plus spécialisé, not…" at bounding box center [382, 231] width 325 height 9
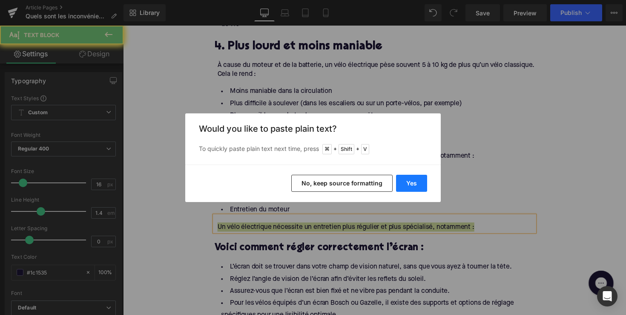
click at [417, 180] on button "Yes" at bounding box center [411, 183] width 31 height 17
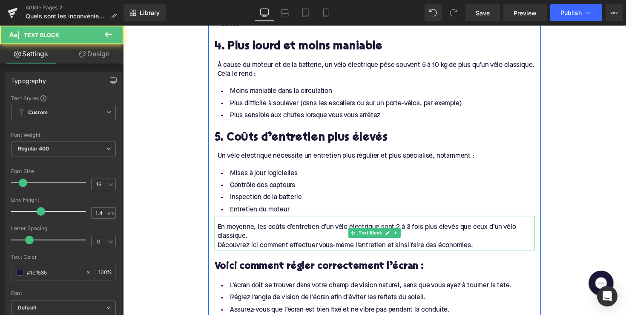
click at [218, 234] on div "En moyenne, les coûts d’entretien d’un vélo électrique sont 2 à 3 fois plus éle…" at bounding box center [381, 237] width 328 height 35
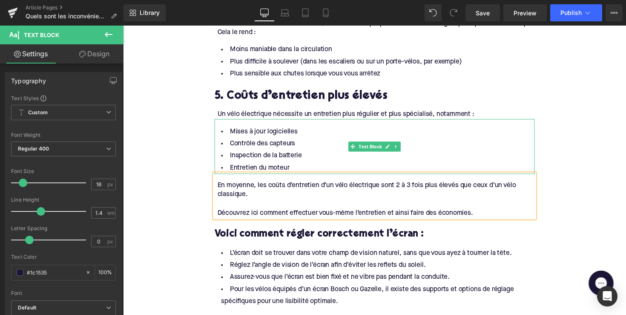
scroll to position [857, 0]
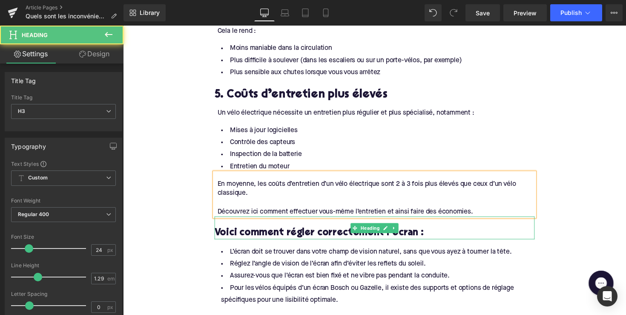
click at [252, 231] on h3 "Voici comment régler correctement l’écran :" at bounding box center [381, 237] width 328 height 13
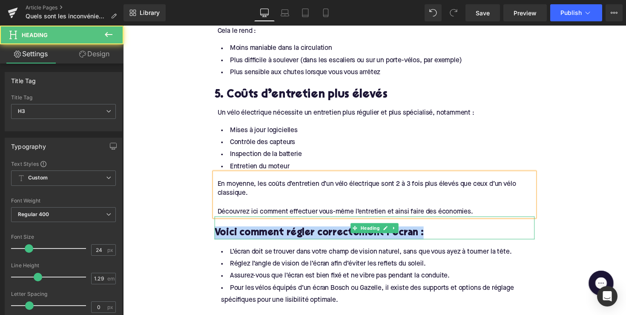
click at [252, 231] on h3 "Voici comment régler correctement l’écran :" at bounding box center [381, 237] width 328 height 13
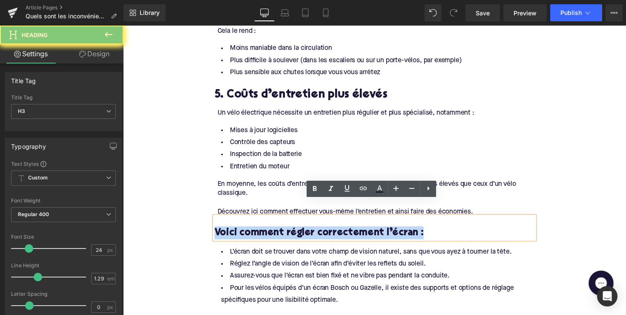
paste div
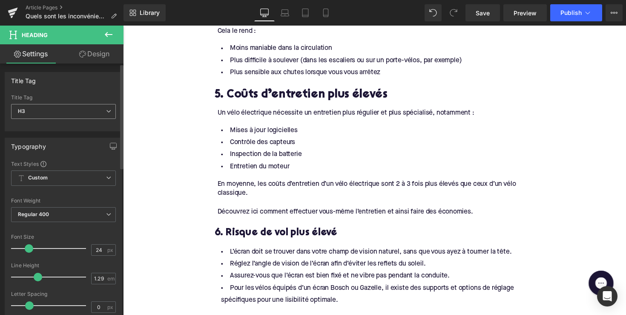
click at [92, 117] on span "H3" at bounding box center [63, 111] width 105 height 15
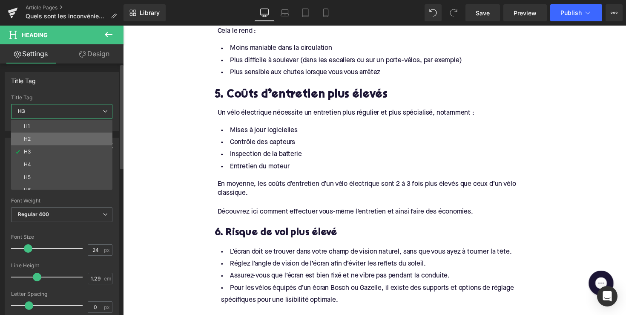
click at [91, 143] on li "H2" at bounding box center [63, 138] width 105 height 13
type input "28"
type input "1.11"
type input "100"
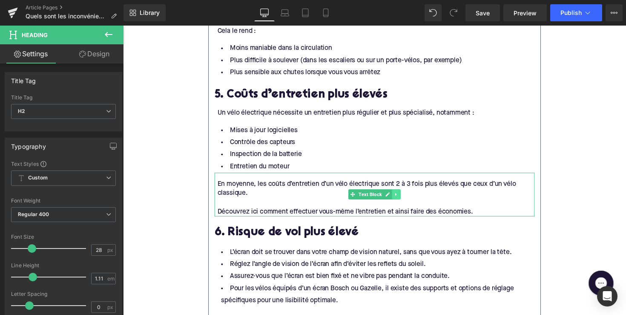
click at [402, 197] on icon at bounding box center [402, 198] width 1 height 3
click at [394, 193] on link at bounding box center [398, 198] width 9 height 10
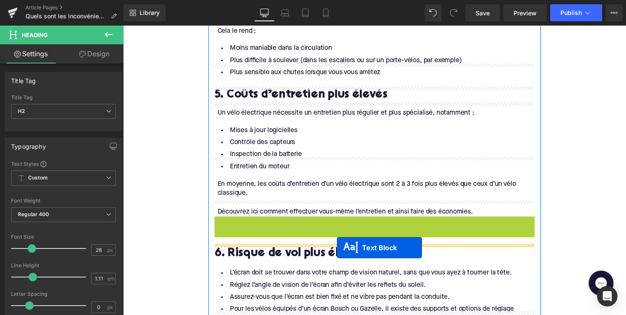
drag, startPoint x: 357, startPoint y: 232, endPoint x: 342, endPoint y: 253, distance: 26.0
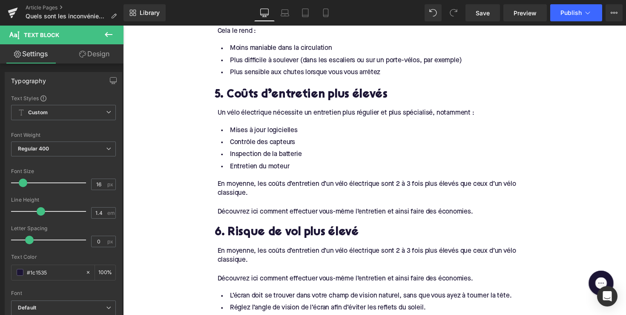
click at [262, 270] on div at bounding box center [382, 274] width 325 height 9
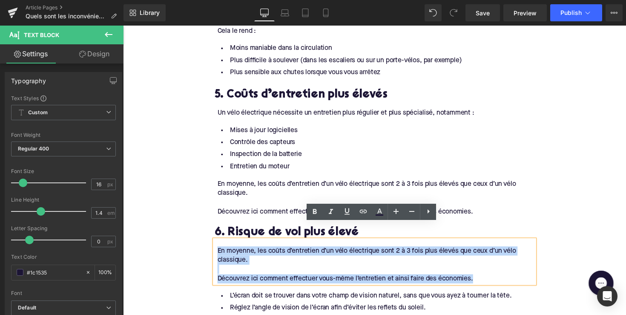
drag, startPoint x: 485, startPoint y: 268, endPoint x: 184, endPoint y: 225, distance: 304.4
click at [184, 225] on div "Home / Quels sont les inconvénients d’un vélo électrique ? Breadcrumbs Quels so…" at bounding box center [380, 123] width 515 height 1764
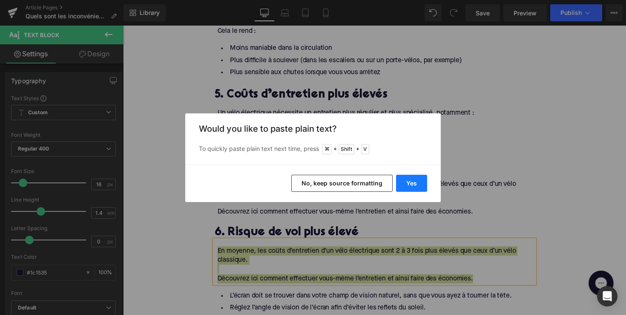
click at [415, 181] on button "Yes" at bounding box center [411, 183] width 31 height 17
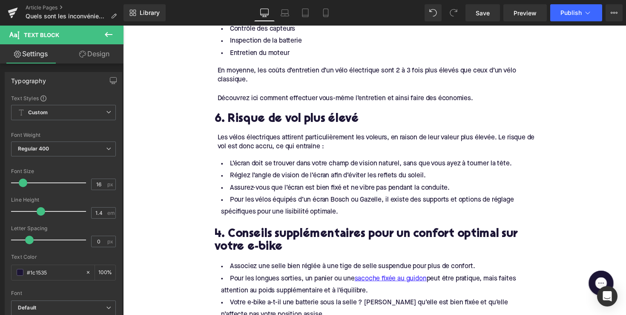
scroll to position [964, 0]
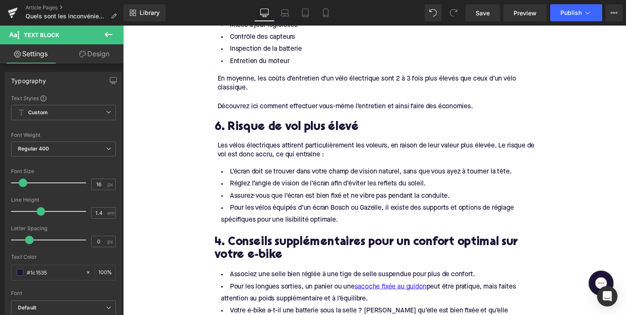
click at [296, 206] on li "Pour les vélos équipés d’un écran Bosch ou Gazelle, il existe des supports et o…" at bounding box center [381, 218] width 328 height 25
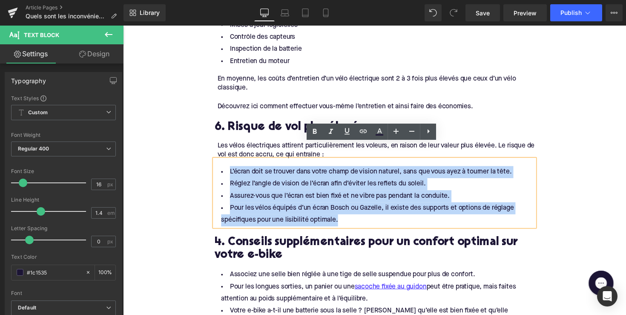
drag, startPoint x: 334, startPoint y: 206, endPoint x: 177, endPoint y: 132, distance: 173.3
click at [177, 132] on div "Home / Quels sont les inconvénients d’un vélo électrique ? Breadcrumbs Quels so…" at bounding box center [380, 5] width 515 height 1745
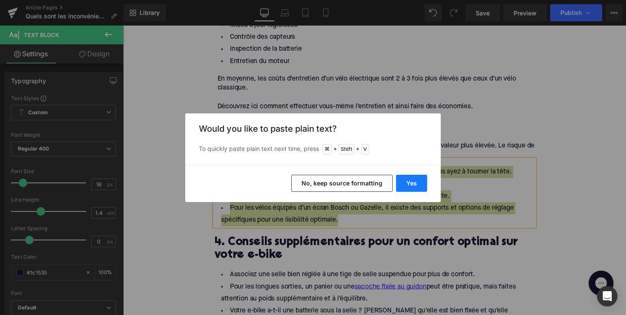
click at [416, 183] on button "Yes" at bounding box center [411, 183] width 31 height 17
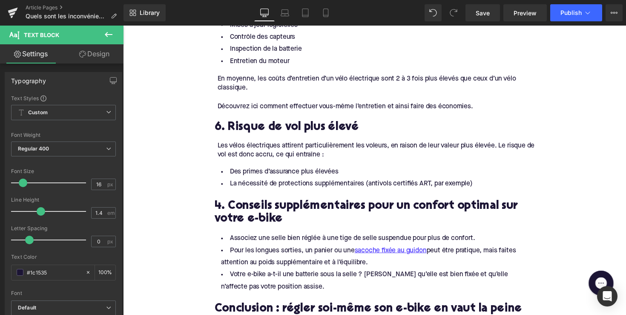
click at [258, 204] on h2 "4. Conseils supplémentaires pour un confort optimal sur votre e-bike" at bounding box center [381, 217] width 328 height 26
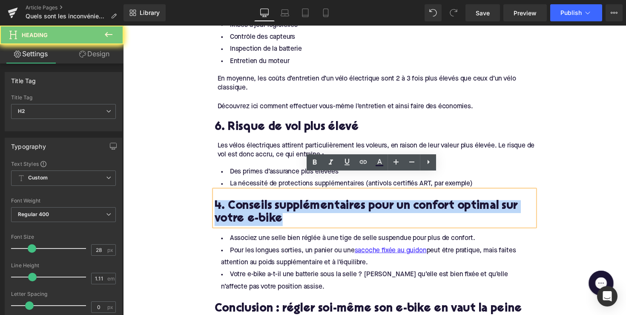
click at [258, 204] on h2 "4. Conseils supplémentaires pour un confort optimal sur votre e-bike" at bounding box center [381, 217] width 328 height 26
paste div
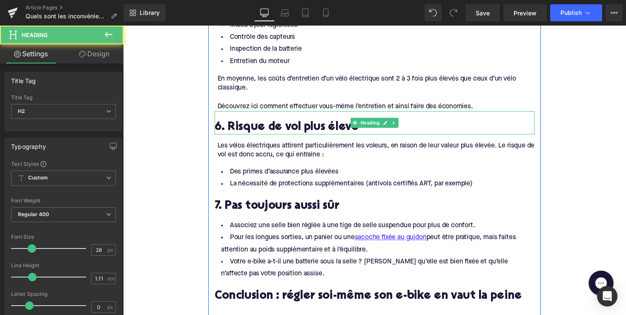
click at [251, 123] on h2 "6. Risque de vol plus élevé" at bounding box center [381, 129] width 328 height 13
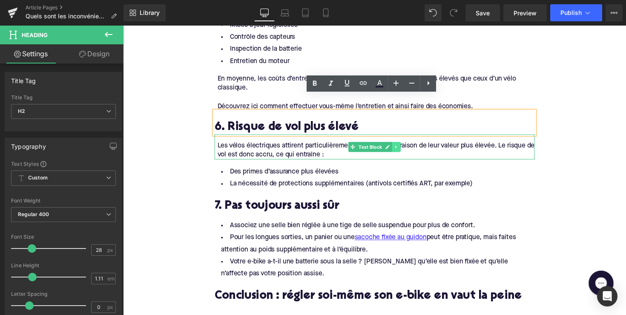
click at [399, 145] on link at bounding box center [403, 150] width 9 height 10
click at [394, 145] on link at bounding box center [398, 150] width 9 height 10
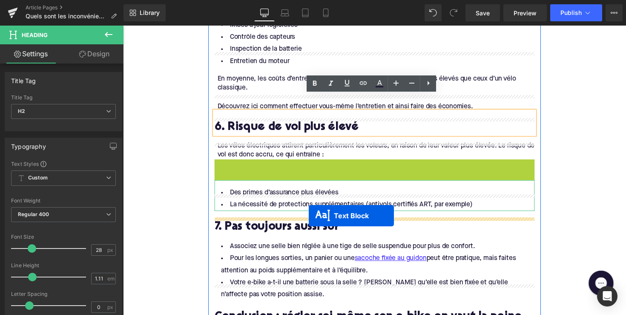
drag, startPoint x: 356, startPoint y: 160, endPoint x: 313, endPoint y: 220, distance: 74.2
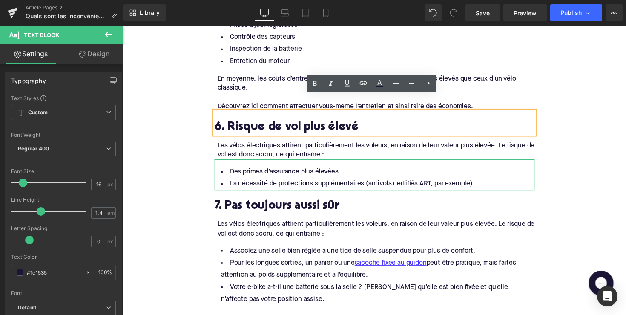
click at [255, 224] on div "Les vélos électriques attirent particulièrement les voleurs, en raison de leur …" at bounding box center [382, 233] width 325 height 19
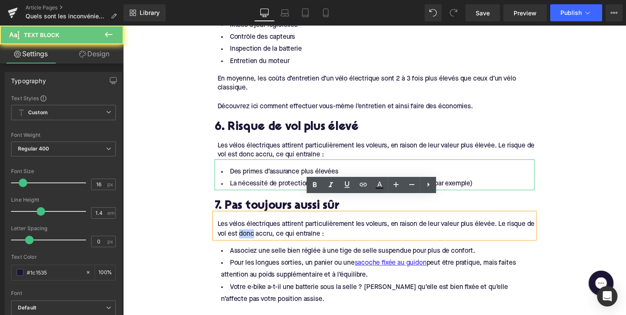
click at [255, 224] on div "Les vélos électriques attirent particulièrement les voleurs, en raison de leur …" at bounding box center [382, 233] width 325 height 19
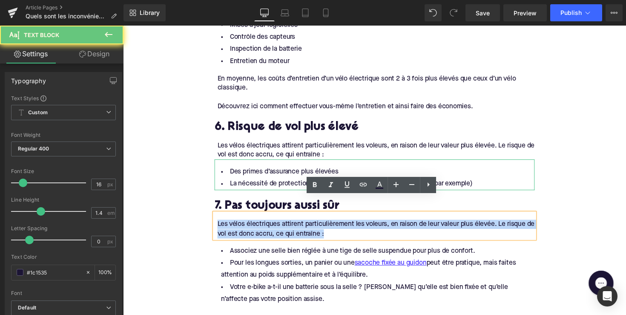
click at [255, 224] on div "Les vélos électriques attirent particulièrement les voleurs, en raison de leur …" at bounding box center [382, 233] width 325 height 19
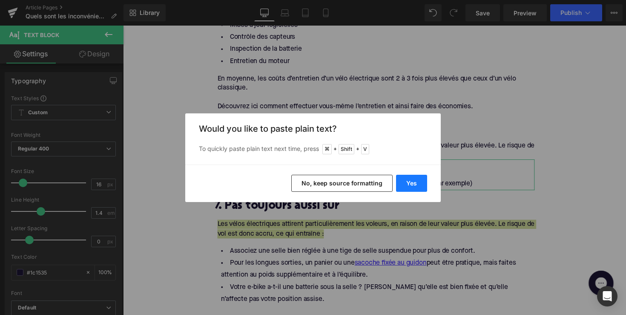
click at [420, 178] on button "Yes" at bounding box center [411, 183] width 31 height 17
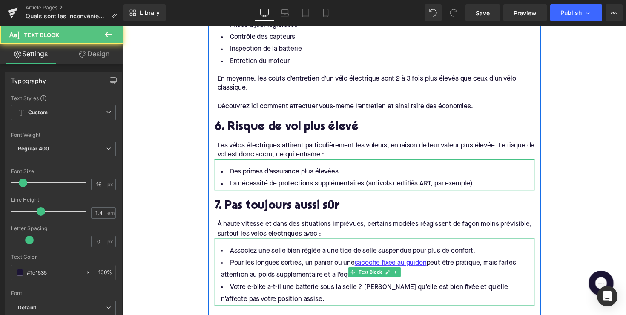
click at [272, 290] on li "Votre e-bike a-t-il une batterie sous la selle ? [PERSON_NAME] qu’elle est bien…" at bounding box center [381, 299] width 328 height 25
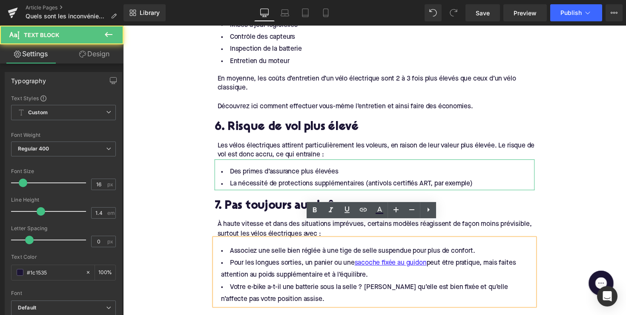
click at [279, 290] on li "Votre e-bike a-t-il une batterie sous la selle ? [PERSON_NAME] qu’elle est bien…" at bounding box center [381, 299] width 328 height 25
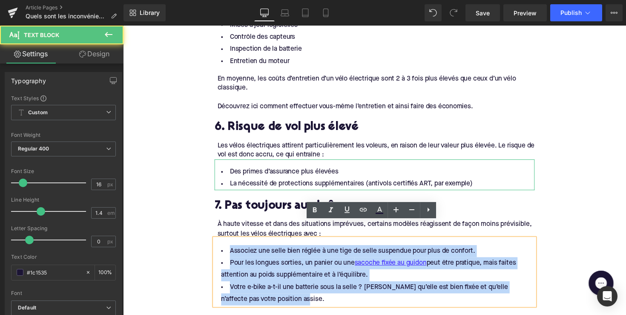
drag, startPoint x: 283, startPoint y: 289, endPoint x: 217, endPoint y: 233, distance: 86.1
click at [217, 250] on ul "Associez une selle bien réglée à une tige de selle suspendue pour plus de confo…" at bounding box center [381, 281] width 328 height 62
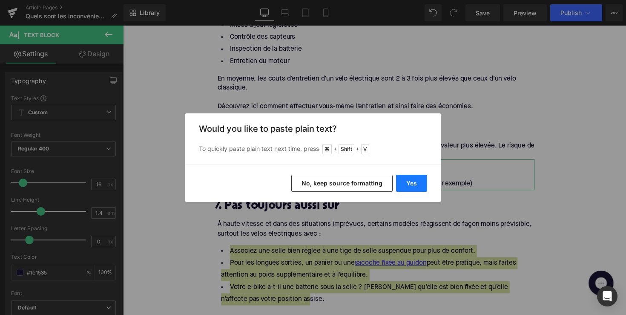
drag, startPoint x: 409, startPoint y: 184, endPoint x: 292, endPoint y: 163, distance: 118.2
click at [409, 184] on button "Yes" at bounding box center [411, 183] width 31 height 17
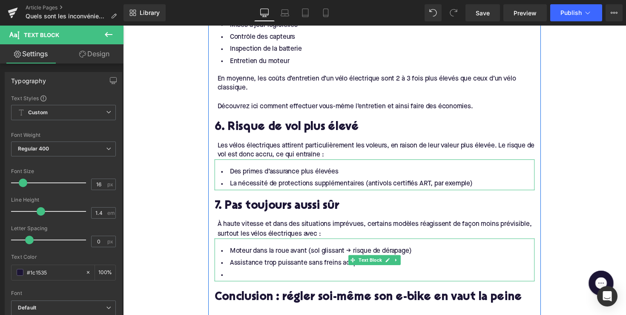
click at [265, 275] on li at bounding box center [381, 281] width 328 height 12
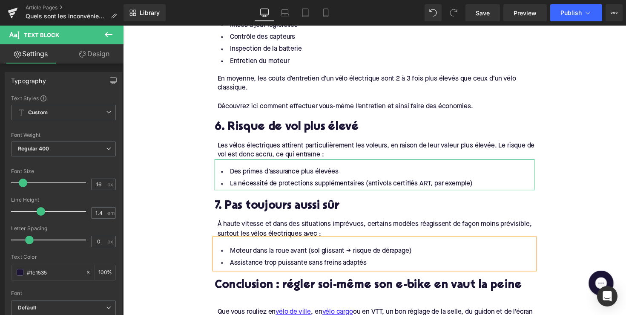
scroll to position [1094, 0]
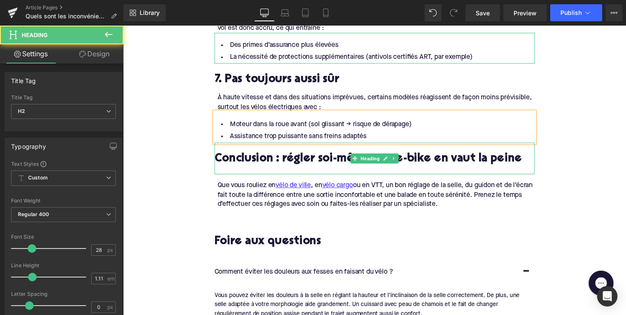
click at [272, 155] on h2 "Conclusion : régler soi-même son e-bike en vaut la peine" at bounding box center [381, 161] width 328 height 13
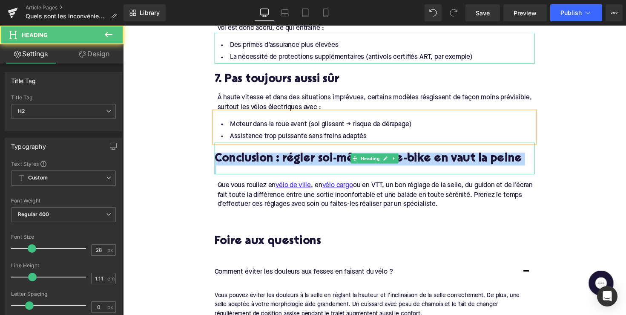
paste div
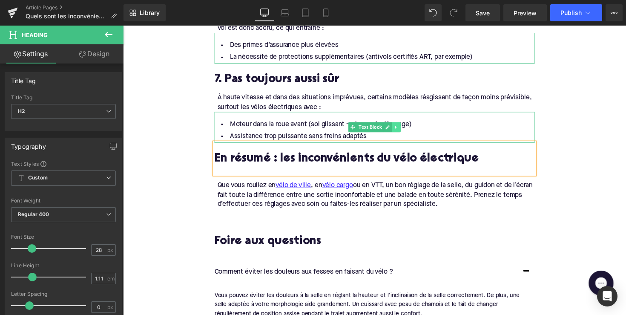
click at [402, 128] on icon at bounding box center [402, 129] width 1 height 3
click at [397, 127] on icon at bounding box center [398, 129] width 5 height 5
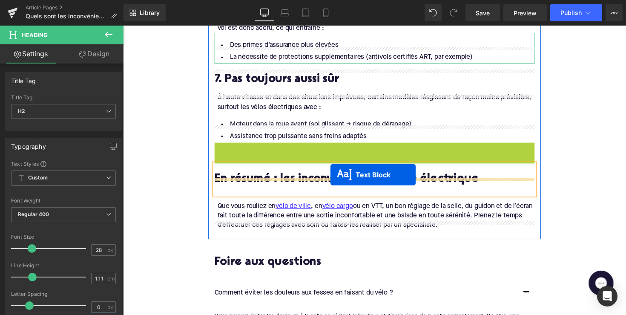
drag, startPoint x: 356, startPoint y: 143, endPoint x: 336, endPoint y: 178, distance: 41.0
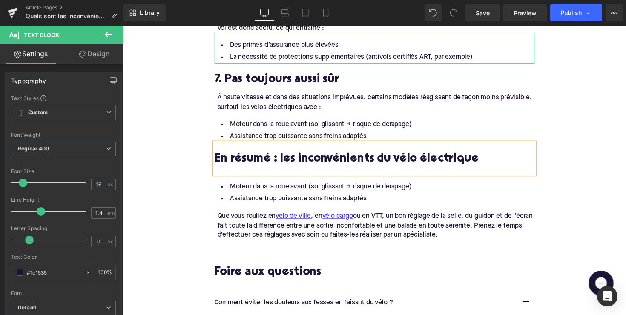
click at [266, 197] on li "Assistance trop puissante sans freins adaptés" at bounding box center [381, 203] width 328 height 12
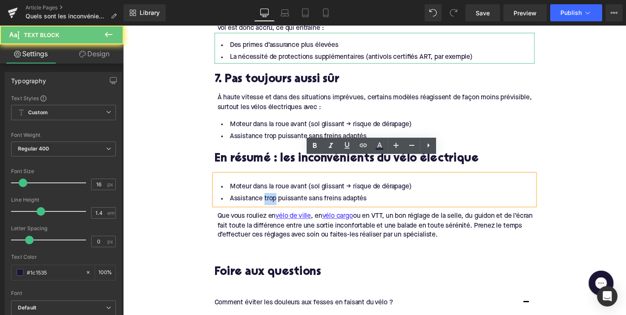
click at [266, 197] on li "Assistance trop puissante sans freins adaptés" at bounding box center [381, 203] width 328 height 12
click at [385, 197] on li "Assistance trop puissante sans freins adaptés" at bounding box center [381, 203] width 328 height 12
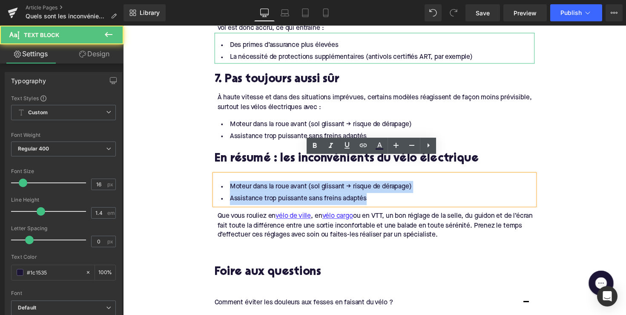
drag, startPoint x: 385, startPoint y: 189, endPoint x: 229, endPoint y: 166, distance: 157.5
click at [229, 178] on div "Moteur dans la roue avant (sol glissant → risque de dérapage) Assistance trop p…" at bounding box center [381, 194] width 328 height 32
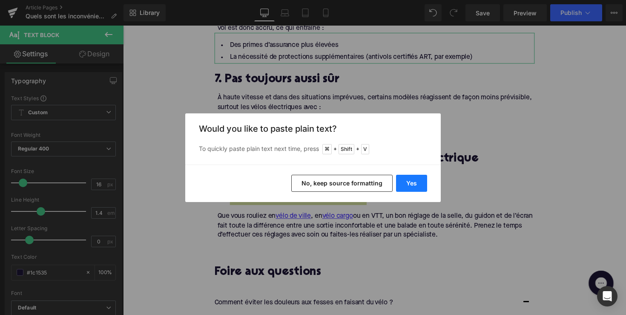
click at [405, 177] on button "Yes" at bounding box center [411, 183] width 31 height 17
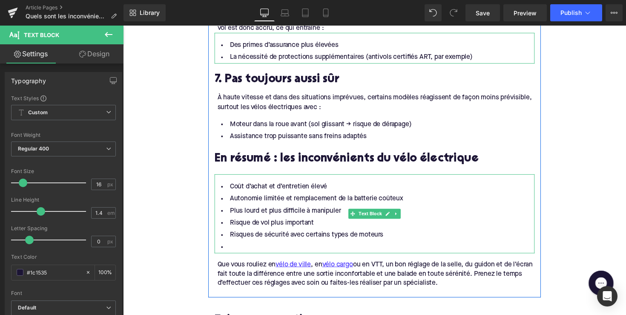
click at [278, 246] on li at bounding box center [381, 252] width 328 height 12
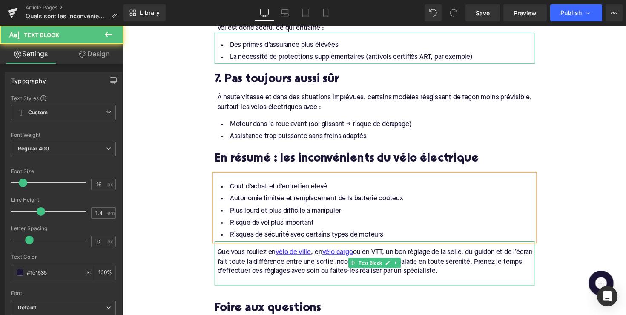
click at [442, 255] on div "Que vous rouliez en vélo de ville , en vélo cargo ou en VTT, un bon réglage de …" at bounding box center [382, 267] width 325 height 29
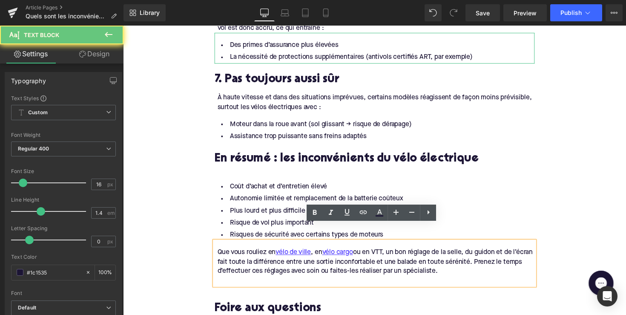
drag, startPoint x: 468, startPoint y: 259, endPoint x: 198, endPoint y: 237, distance: 271.3
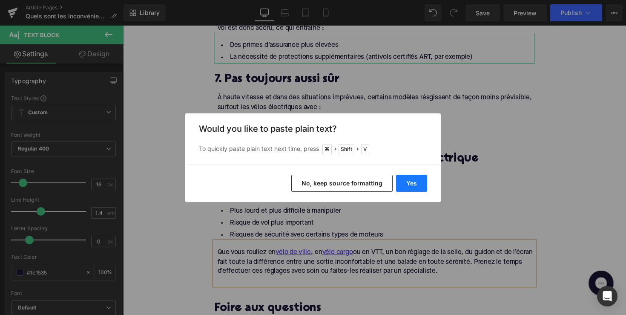
click at [414, 181] on button "Yes" at bounding box center [411, 183] width 31 height 17
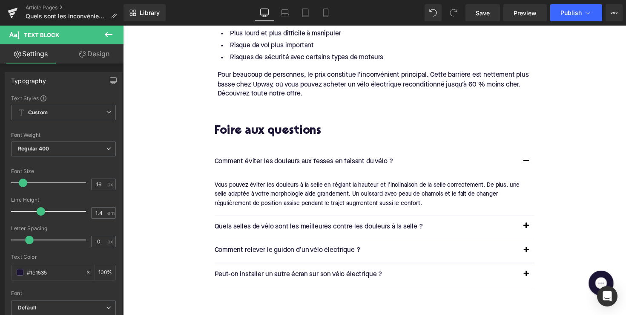
scroll to position [1283, 0]
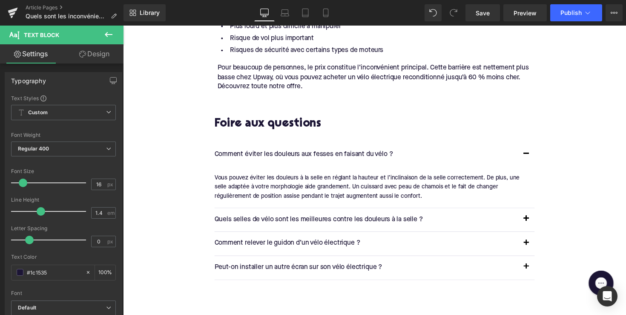
click at [277, 152] on p "Comment éviter les douleurs aux fesses en faisant du vélo ?" at bounding box center [372, 157] width 311 height 11
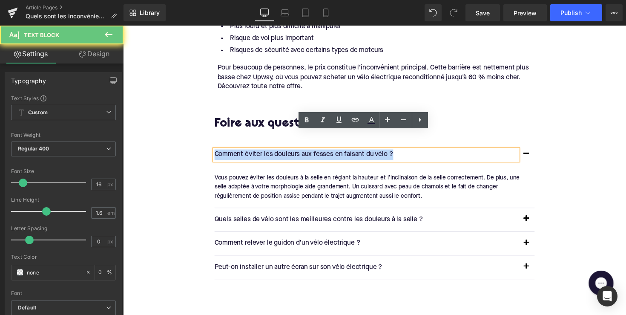
click at [277, 152] on p "Comment éviter les douleurs aux fesses en faisant du vélo ?" at bounding box center [372, 157] width 311 height 11
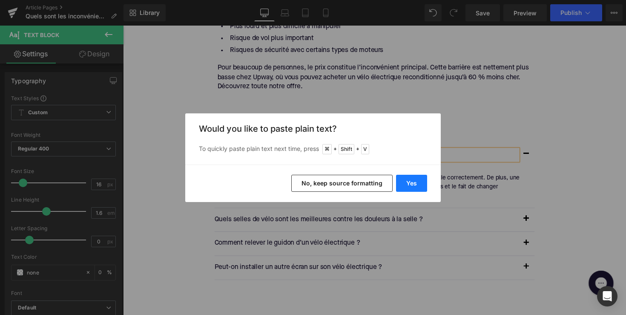
click at [398, 179] on button "Yes" at bounding box center [411, 183] width 31 height 17
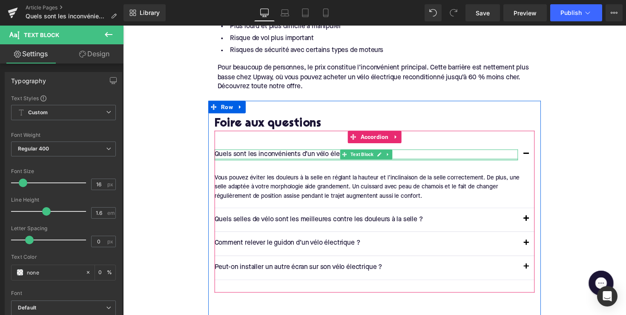
click at [426, 146] on div "Quels sont les inconvénients d’un vélo électrique en 2025 ? Text Block" at bounding box center [381, 158] width 328 height 24
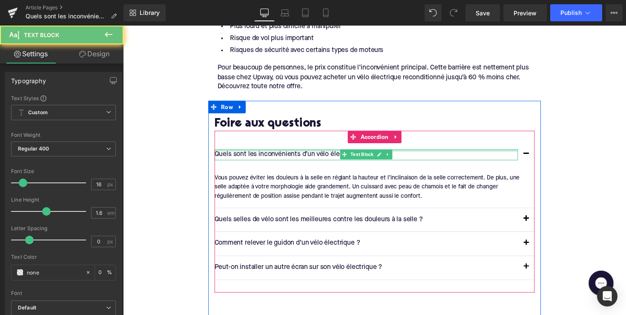
click at [415, 152] on div at bounding box center [372, 153] width 311 height 2
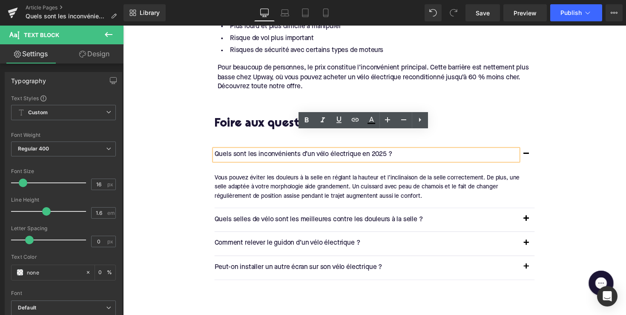
click at [411, 152] on p "Quels sont les inconvénients d’un vélo électrique en 2025 ?" at bounding box center [372, 157] width 311 height 11
drag, startPoint x: 395, startPoint y: 138, endPoint x: 369, endPoint y: 138, distance: 26.4
click at [369, 152] on p "Quels sont les inconvénients d’un vélo électrique en 2025 ?" at bounding box center [372, 157] width 311 height 11
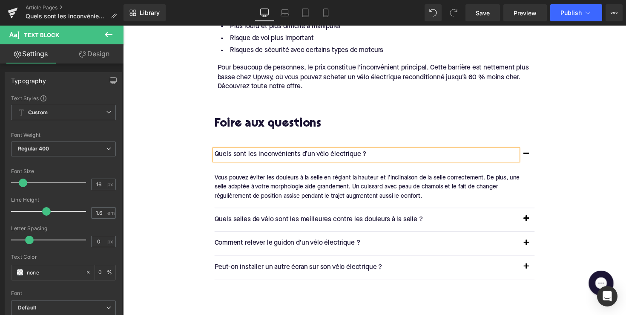
click at [284, 177] on div "Vous pouvez éviter les douleurs à la selle en réglant la hauteur et l’inclinais…" at bounding box center [377, 191] width 321 height 29
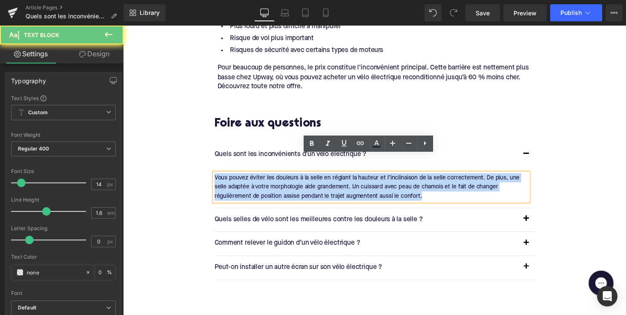
click at [284, 177] on div "Vous pouvez éviter les douleurs à la selle en réglant la hauteur et l’inclinais…" at bounding box center [377, 191] width 321 height 29
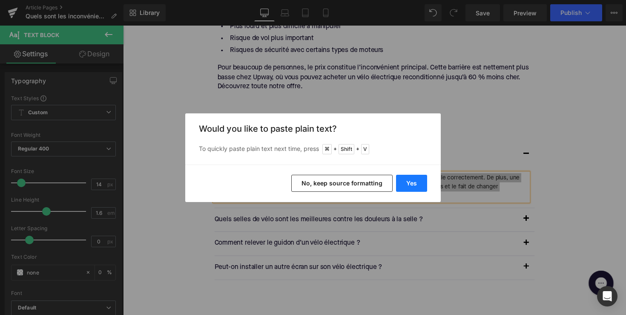
click at [417, 178] on button "Yes" at bounding box center [411, 183] width 31 height 17
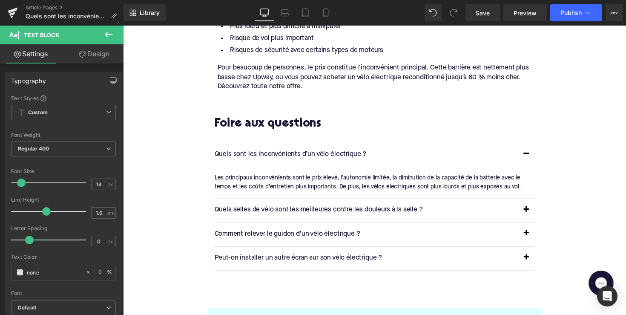
click at [307, 209] on p "Quels selles de vélo sont les meilleures contre les douleurs à la selle ?" at bounding box center [372, 214] width 311 height 11
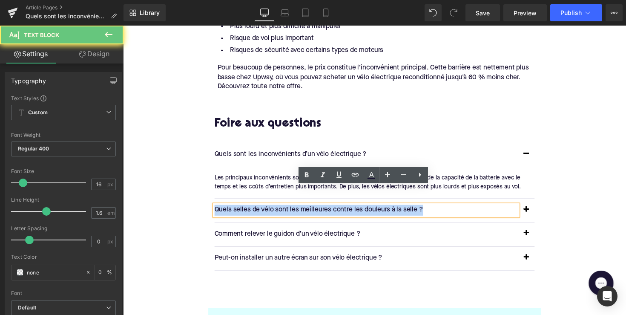
click at [307, 209] on p "Quels selles de vélo sont les meilleures contre les douleurs à la selle ?" at bounding box center [372, 214] width 311 height 11
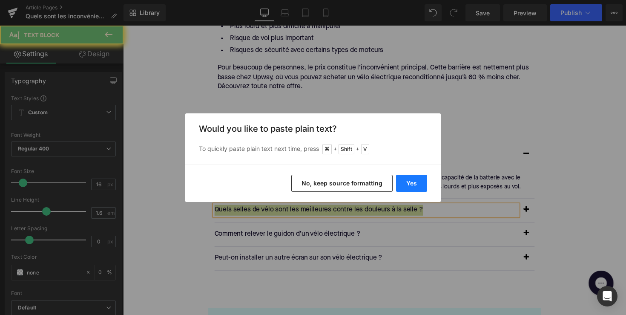
click at [411, 181] on button "Yes" at bounding box center [411, 183] width 31 height 17
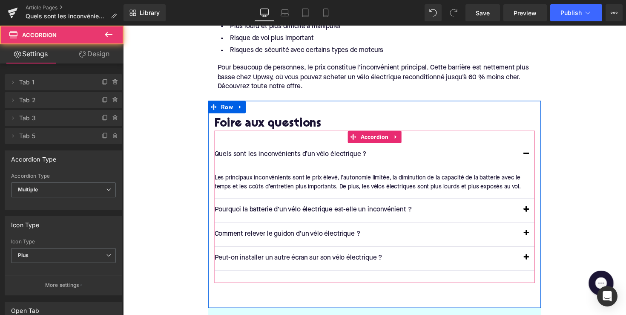
click at [536, 203] on button "button" at bounding box center [536, 215] width 17 height 24
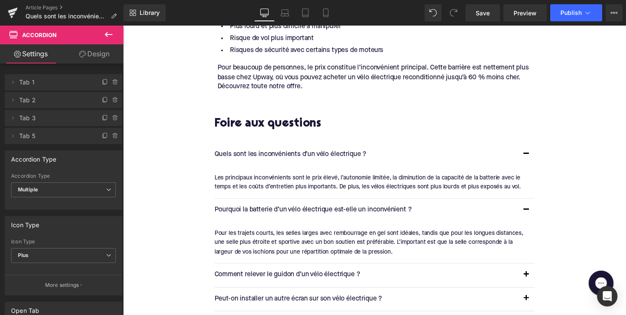
click at [290, 233] on div "Pour les trajets courts, les selles larges avec rembourrage en gel sont idéales…" at bounding box center [377, 247] width 321 height 29
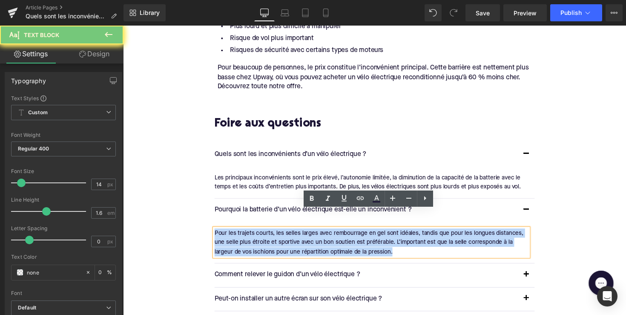
click at [290, 233] on div "Pour les trajets courts, les selles larges avec rembourrage en gel sont idéales…" at bounding box center [377, 247] width 321 height 29
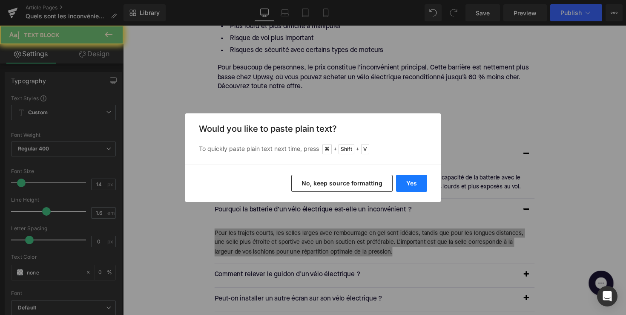
click at [414, 186] on button "Yes" at bounding box center [411, 183] width 31 height 17
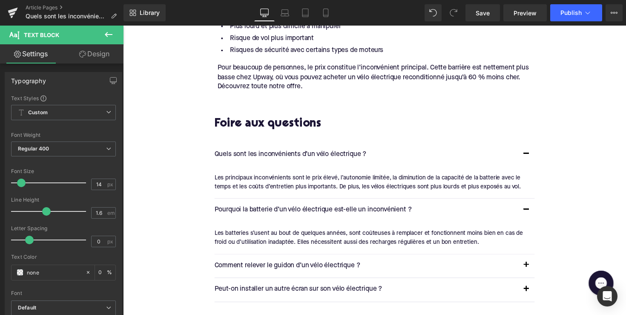
click at [314, 266] on p "Comment relever le guidon d’un vélo électrique ?" at bounding box center [372, 271] width 311 height 11
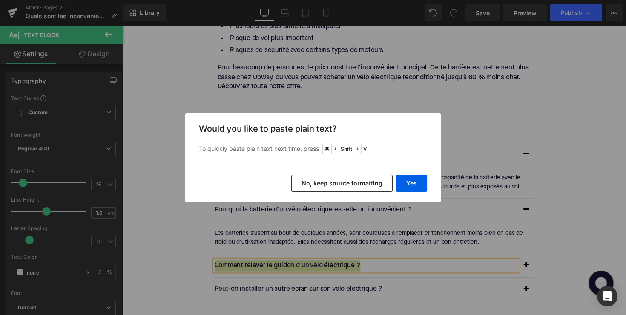
click at [407, 172] on div "Yes No, keep source formatting" at bounding box center [312, 182] width 255 height 37
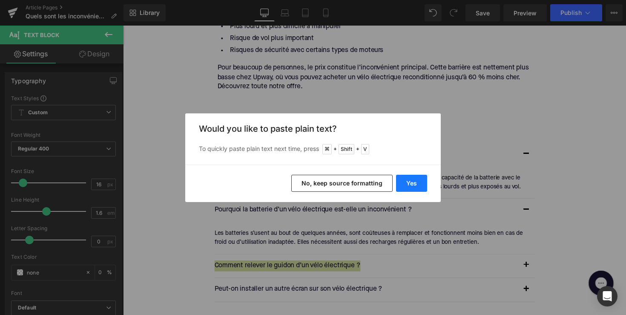
click at [410, 183] on button "Yes" at bounding box center [411, 183] width 31 height 17
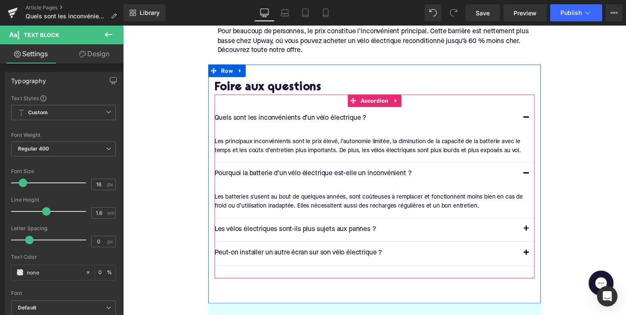
scroll to position [1347, 0]
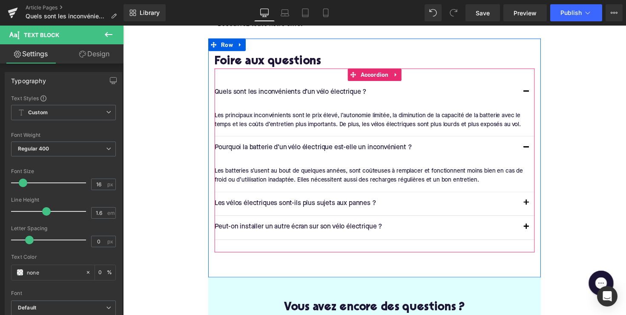
click at [535, 196] on button "button" at bounding box center [536, 208] width 17 height 24
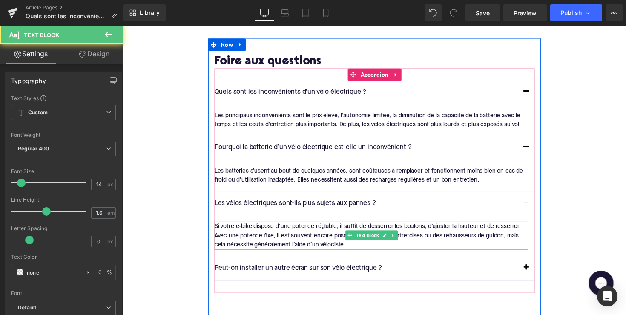
click at [281, 226] on div "Si votre e-bike dispose d’une potence réglable, il suffit de desserrer les boul…" at bounding box center [377, 240] width 321 height 29
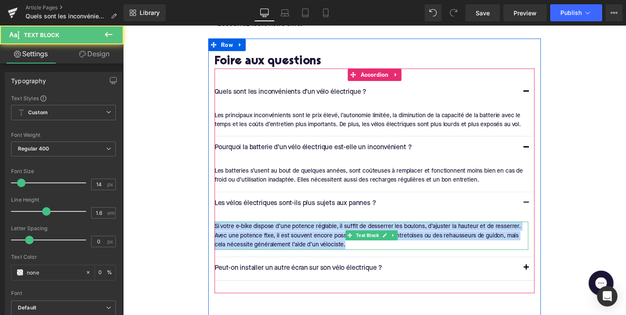
click at [281, 226] on div "Si votre e-bike dispose d’une potence réglable, il suffit de desserrer les boul…" at bounding box center [377, 240] width 321 height 29
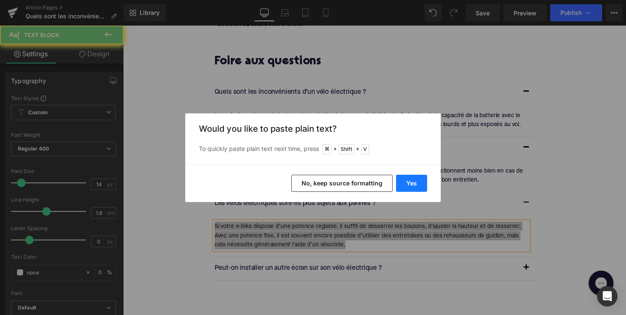
click at [406, 181] on button "Yes" at bounding box center [411, 183] width 31 height 17
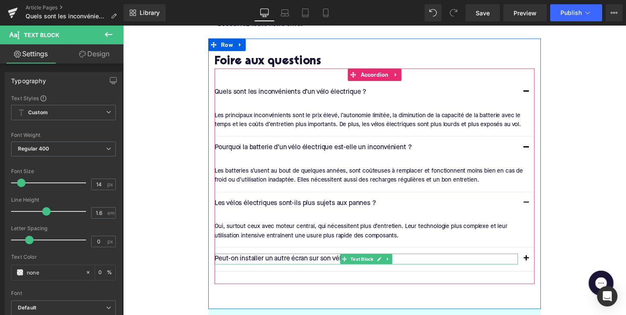
click at [319, 259] on p "Peut-on installer un autre écran sur son vélo électrique ?" at bounding box center [372, 264] width 311 height 11
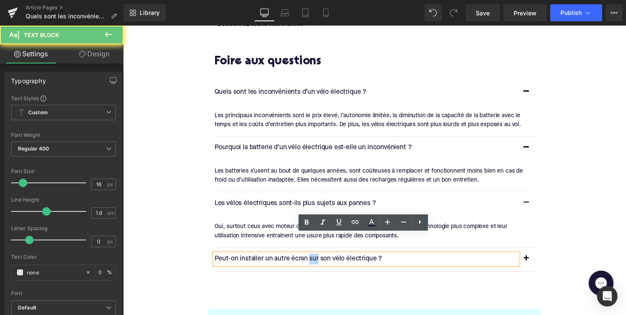
click at [319, 259] on p "Peut-on installer un autre écran sur son vélo électrique ?" at bounding box center [372, 264] width 311 height 11
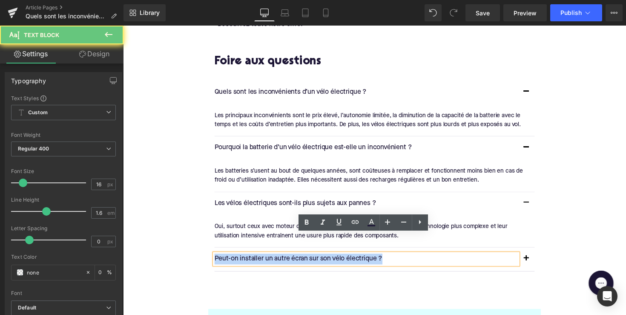
click at [319, 259] on p "Peut-on installer un autre écran sur son vélo électrique ?" at bounding box center [372, 264] width 311 height 11
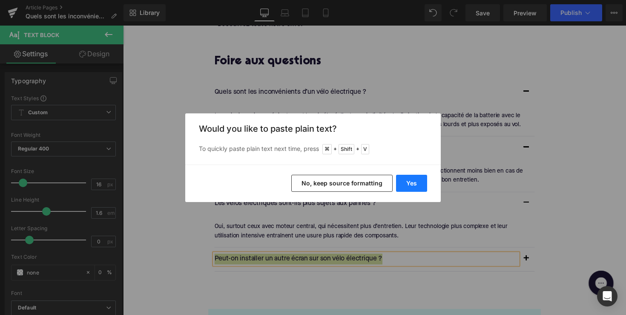
click at [415, 186] on button "Yes" at bounding box center [411, 183] width 31 height 17
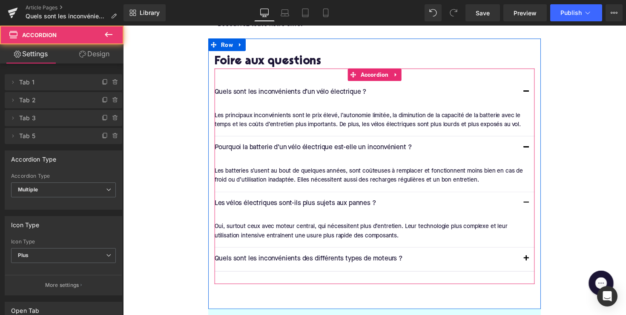
click at [532, 252] on button "button" at bounding box center [536, 264] width 17 height 24
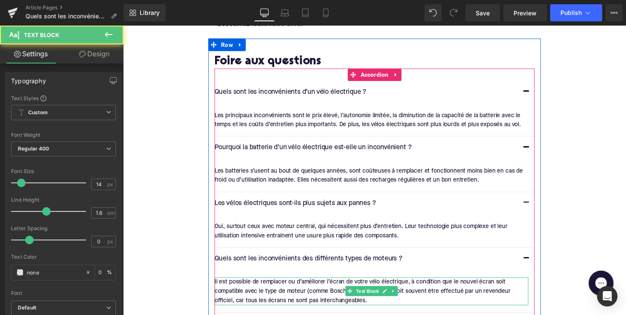
click at [286, 283] on div "Il est possible de remplacer ou d’améliorer l’écran de votre vélo électrique, à…" at bounding box center [377, 297] width 321 height 29
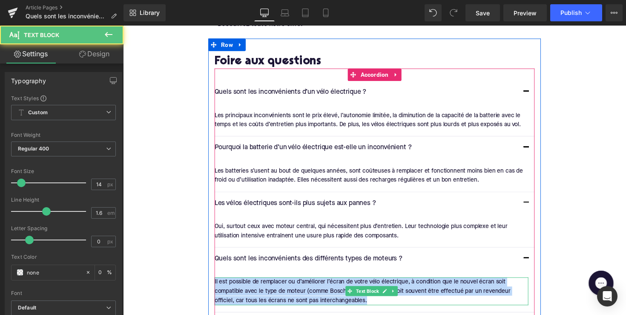
click at [286, 283] on div "Il est possible de remplacer ou d’améliorer l’écran de votre vélo électrique, à…" at bounding box center [377, 297] width 321 height 29
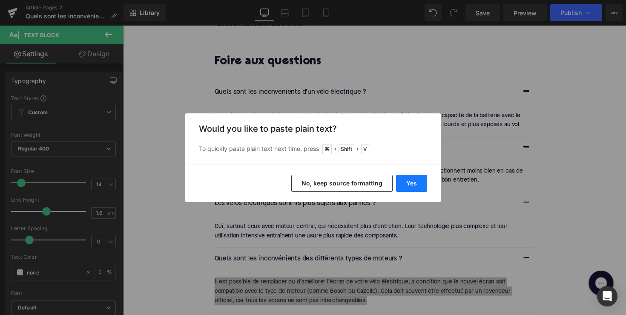
click at [414, 177] on button "Yes" at bounding box center [411, 183] width 31 height 17
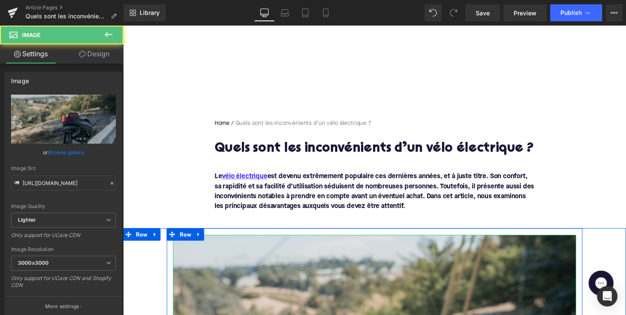
scroll to position [0, 0]
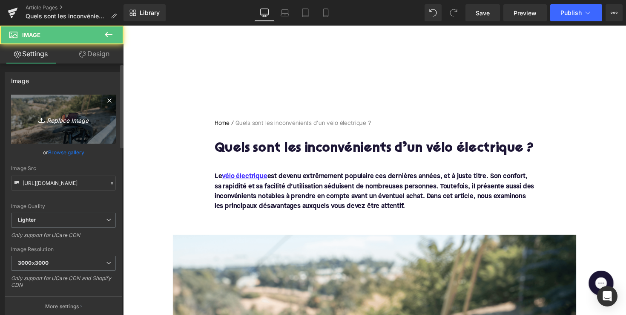
click at [77, 126] on link "Replace Image" at bounding box center [63, 119] width 105 height 49
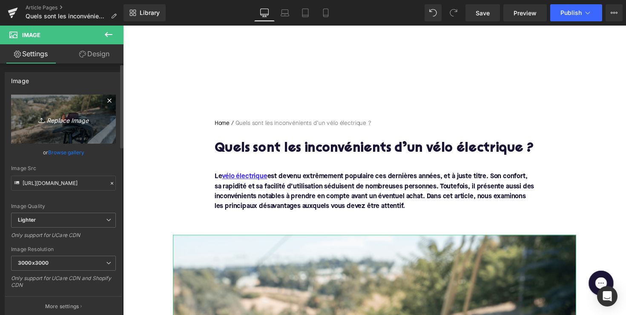
type input "C:\fakepath\Ontwerp zonder titel-55.png"
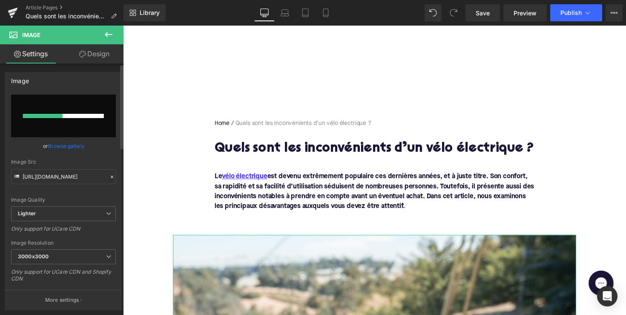
scroll to position [139, 0]
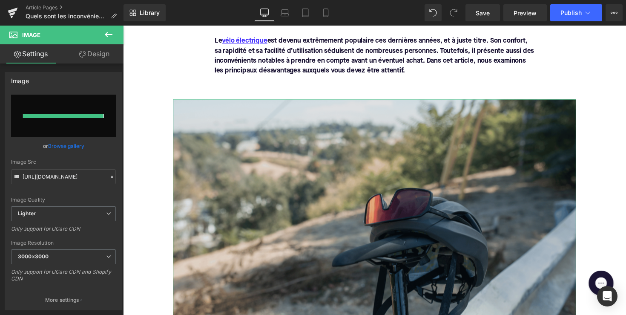
type input "[URL][DOMAIN_NAME]"
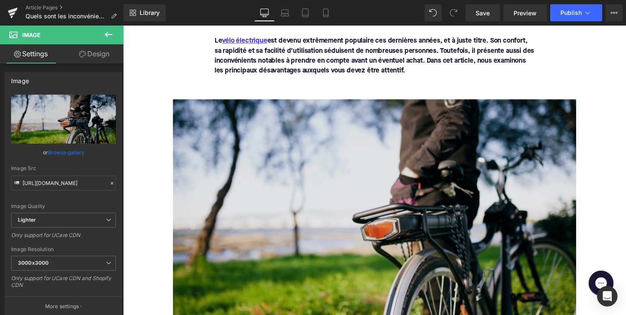
click at [368, 178] on img at bounding box center [380, 217] width 413 height 232
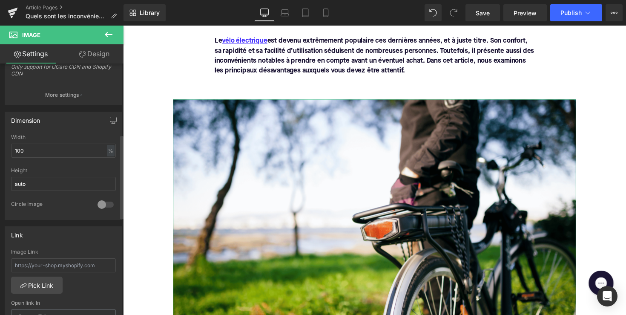
scroll to position [374, 0]
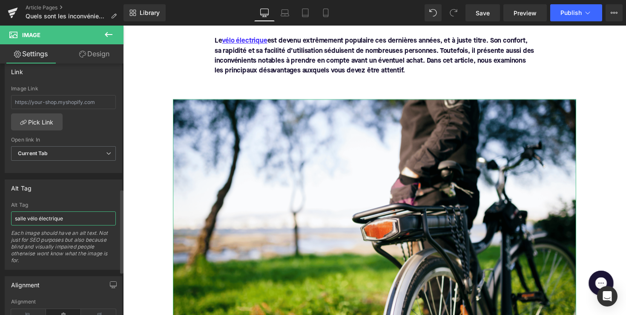
click at [60, 218] on input "salle vélo électrique" at bounding box center [63, 218] width 105 height 14
paste input "inconvénients d’un"
type input "inconvénients d’un vélo électrique"
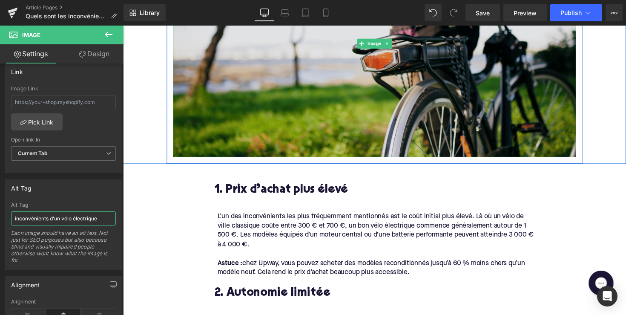
scroll to position [355, 0]
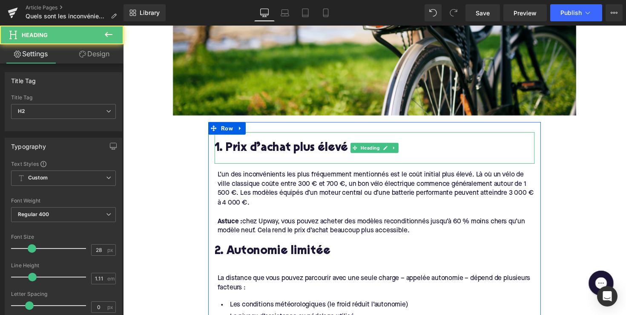
click at [302, 146] on h2 "1. Prix d’achat plus élevé" at bounding box center [381, 151] width 328 height 13
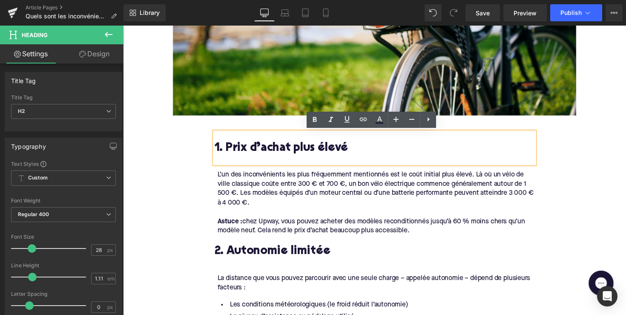
click at [305, 260] on h2 "2. Autonomie limitée" at bounding box center [381, 256] width 328 height 13
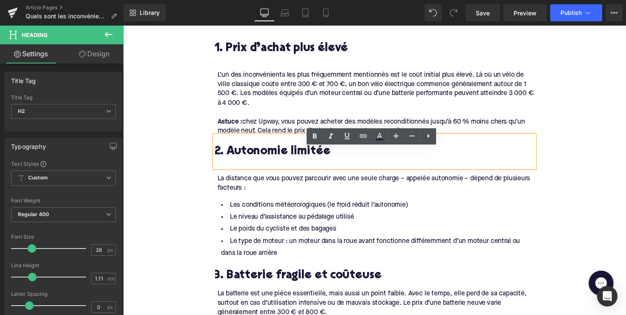
scroll to position [469, 0]
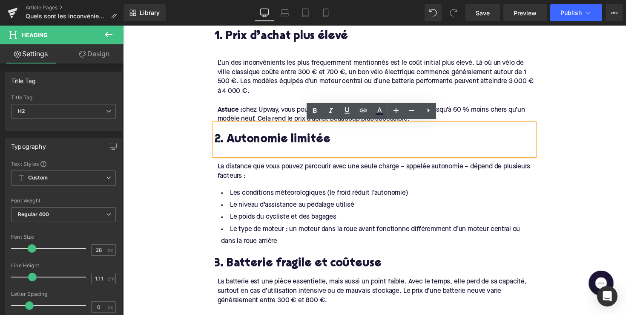
click at [305, 264] on h2 "3. Batterie fragile et coûteuse" at bounding box center [381, 269] width 328 height 13
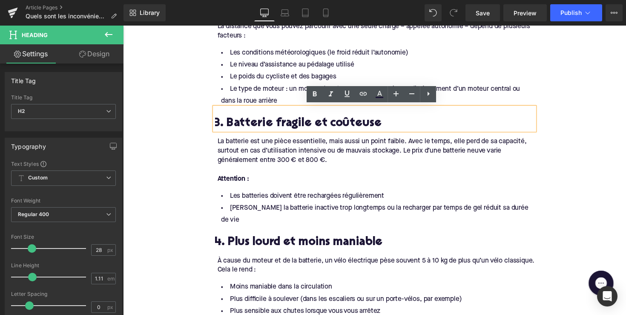
click at [285, 241] on h2 "4. Plus lourd et moins maniable" at bounding box center [381, 247] width 328 height 13
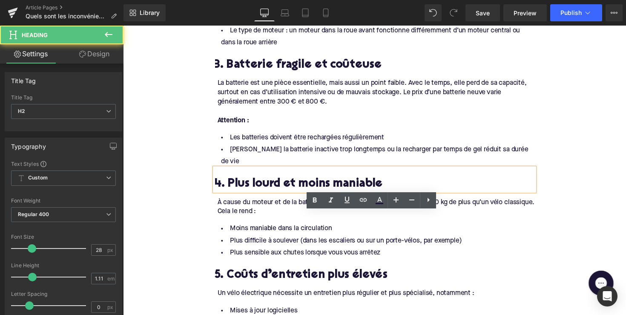
scroll to position [741, 0]
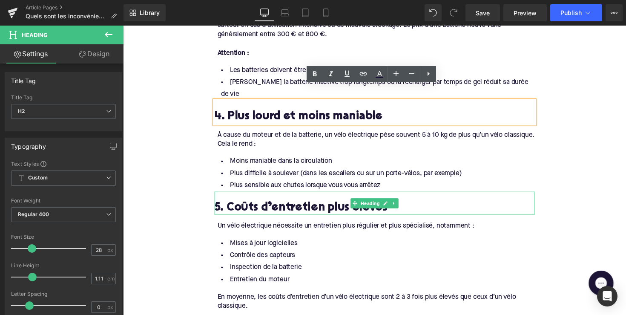
click at [297, 206] on h2 "5. Coûts d’entretien plus élevés" at bounding box center [381, 212] width 328 height 13
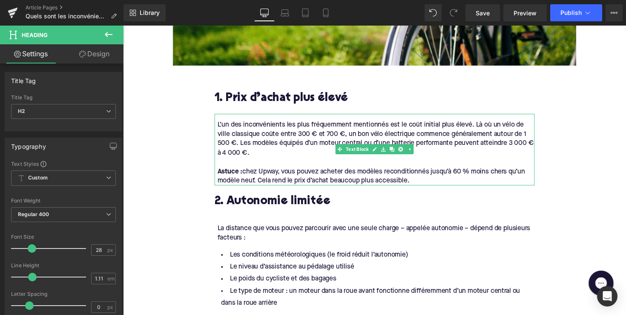
scroll to position [533, 0]
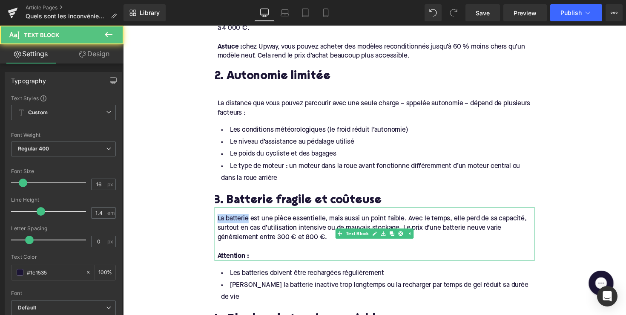
drag, startPoint x: 250, startPoint y: 221, endPoint x: 202, endPoint y: 221, distance: 47.7
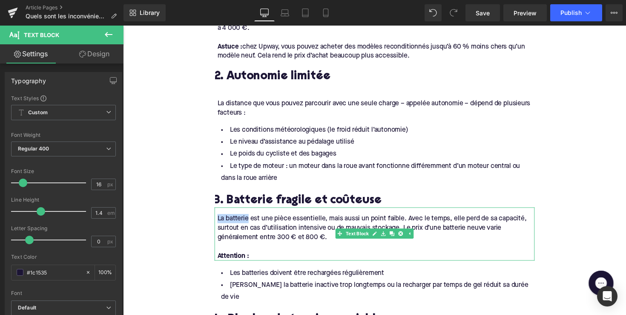
click at [242, 223] on div "La batterie est une pièce essentielle, mais aussi un point faible. Avec le temp…" at bounding box center [382, 232] width 325 height 29
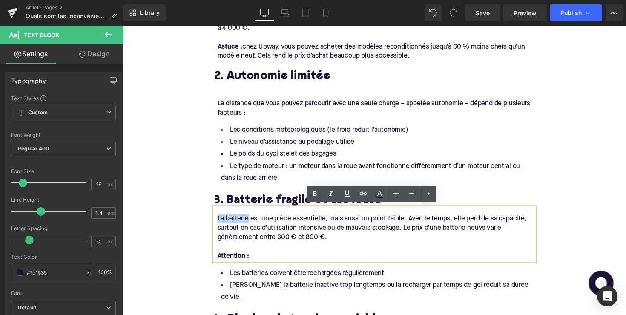
drag, startPoint x: 249, startPoint y: 221, endPoint x: 213, endPoint y: 221, distance: 36.2
click at [217, 221] on div "La batterie est une pièce essentielle, mais aussi un point faible. Avec le temp…" at bounding box center [381, 239] width 328 height 54
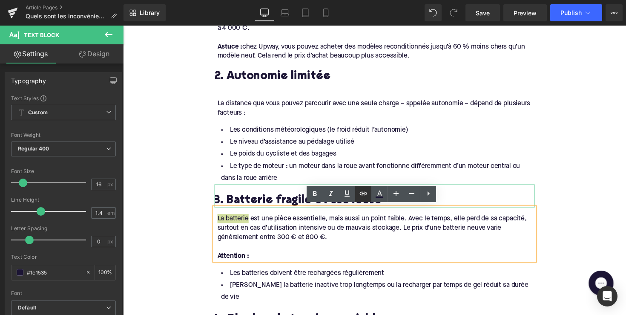
drag, startPoint x: 363, startPoint y: 192, endPoint x: 233, endPoint y: 183, distance: 130.1
click at [363, 192] on icon at bounding box center [363, 193] width 7 height 3
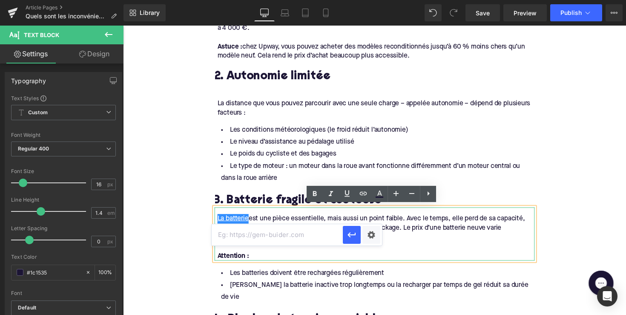
click at [310, 232] on input "text" at bounding box center [277, 234] width 131 height 21
paste input "[URL][DOMAIN_NAME]"
click at [345, 234] on button "button" at bounding box center [352, 235] width 18 height 18
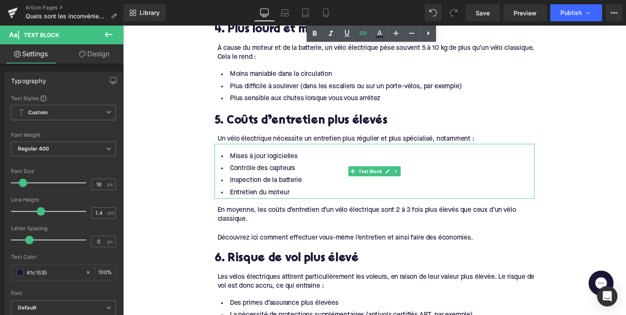
scroll to position [878, 0]
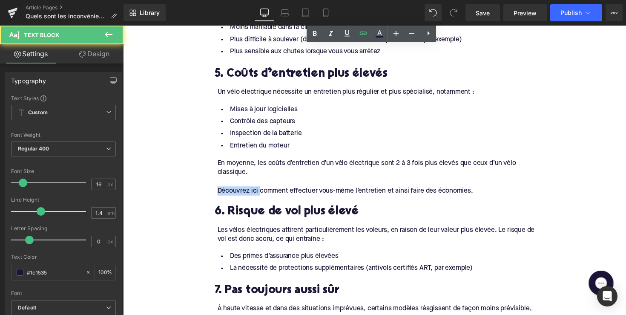
drag, startPoint x: 261, startPoint y: 179, endPoint x: 194, endPoint y: 175, distance: 67.0
click at [194, 175] on div "Home / Quels sont les inconvénients d’un vélo électrique ? Breadcrumbs Quels so…" at bounding box center [380, 139] width 515 height 1839
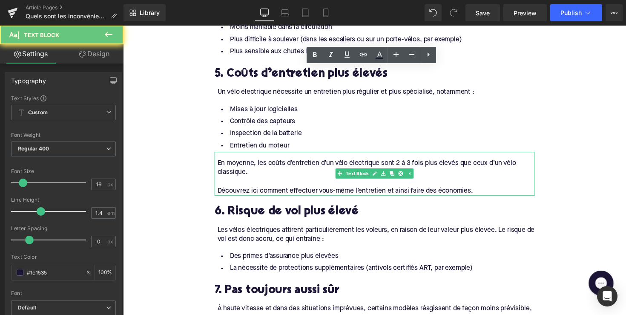
click at [249, 181] on div at bounding box center [382, 185] width 325 height 9
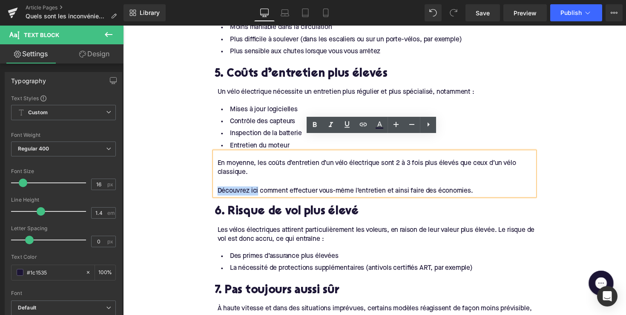
drag, startPoint x: 260, startPoint y: 180, endPoint x: 208, endPoint y: 181, distance: 51.9
click at [208, 181] on div "Home / Quels sont les inconvénients d’un vélo électrique ? Breadcrumbs Quels so…" at bounding box center [380, 139] width 515 height 1839
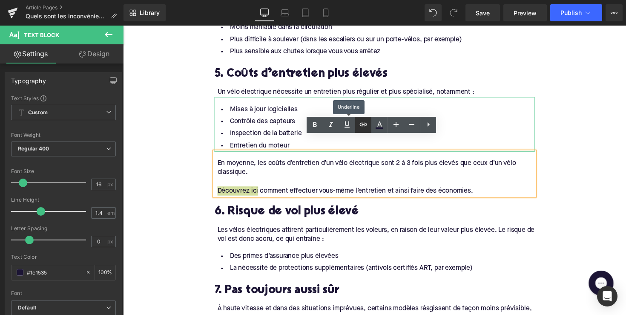
click at [369, 119] on link at bounding box center [363, 125] width 16 height 16
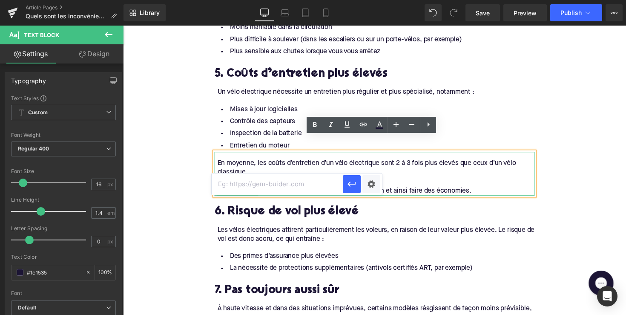
click at [323, 188] on input "text" at bounding box center [277, 183] width 131 height 21
paste input "[URL][DOMAIN_NAME]"
click at [347, 185] on icon "button" at bounding box center [352, 184] width 10 height 10
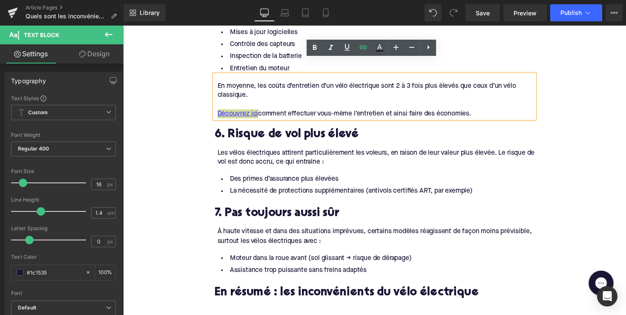
scroll to position [952, 0]
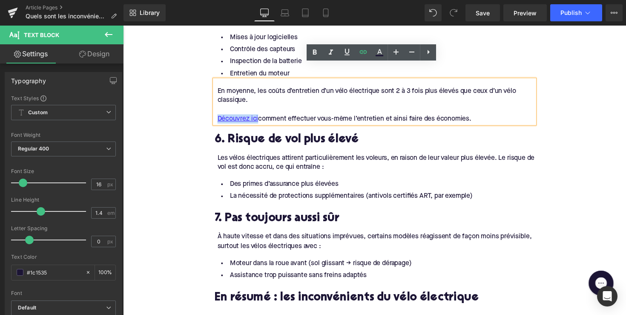
click at [302, 182] on li "Des primes d’assurance plus élevées" at bounding box center [381, 188] width 328 height 12
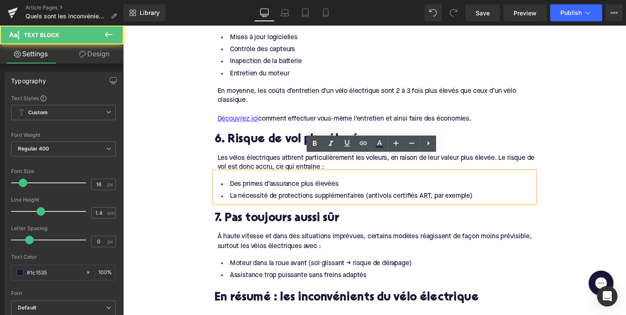
click at [285, 116] on div "Découvrez ici comment effectuer vous-même l’entretien et ainsi faire des économ…" at bounding box center [382, 120] width 325 height 9
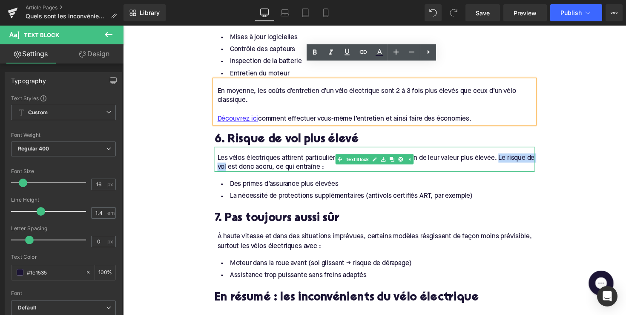
drag, startPoint x: 508, startPoint y: 143, endPoint x: 237, endPoint y: 155, distance: 270.6
click at [237, 156] on div "Les vélos électriques attirent particulièrement les voleurs, en raison de leur …" at bounding box center [382, 165] width 325 height 19
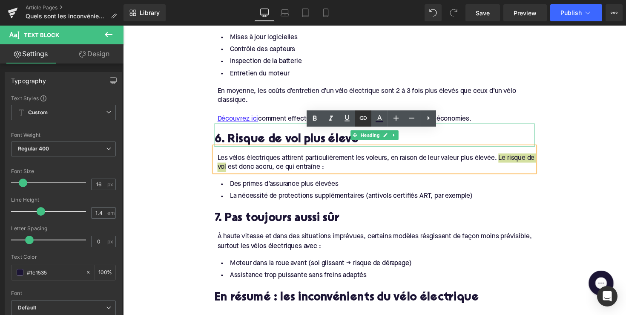
click at [361, 116] on icon at bounding box center [363, 118] width 10 height 10
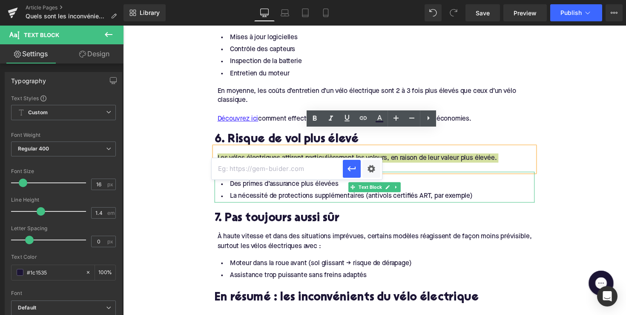
click at [296, 172] on input "text" at bounding box center [277, 168] width 131 height 21
paste input "[URL][DOMAIN_NAME]"
type input "[URL][DOMAIN_NAME]"
click at [358, 166] on button "button" at bounding box center [352, 169] width 18 height 18
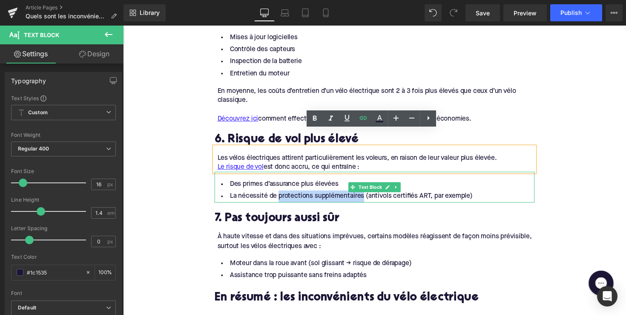
drag, startPoint x: 366, startPoint y: 183, endPoint x: 279, endPoint y: 182, distance: 86.9
click at [279, 194] on li "La nécessité de protections supplémentaires (antivols certifiés ART, par exempl…" at bounding box center [381, 200] width 328 height 12
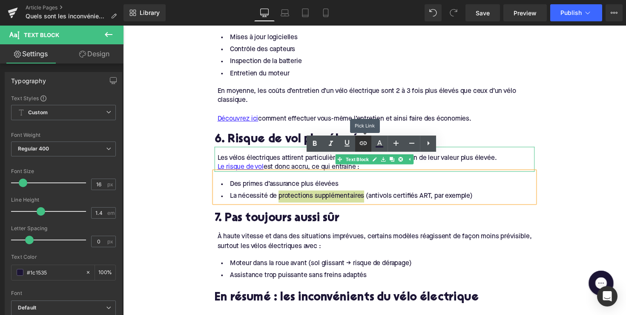
click at [364, 139] on icon at bounding box center [363, 143] width 10 height 10
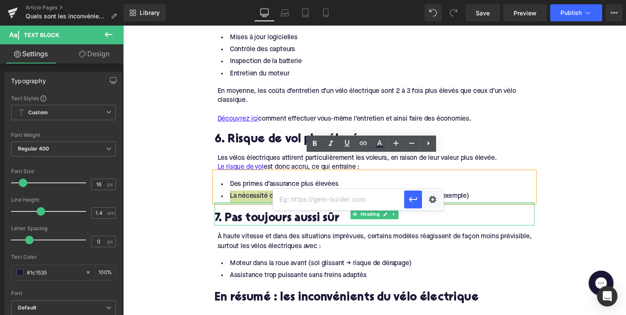
click at [333, 197] on input "text" at bounding box center [338, 199] width 131 height 21
paste input "[URL][DOMAIN_NAME]"
click at [417, 198] on icon "button" at bounding box center [413, 199] width 10 height 10
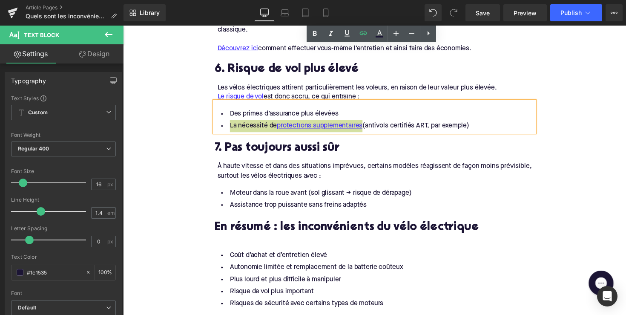
scroll to position [1111, 0]
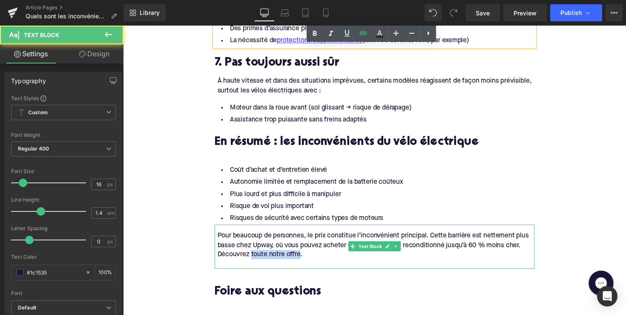
drag, startPoint x: 303, startPoint y: 242, endPoint x: 252, endPoint y: 240, distance: 50.3
click at [252, 240] on div "Pour beaucoup de personnes, le prix constitue l’inconvénient principal. Cette b…" at bounding box center [382, 250] width 325 height 29
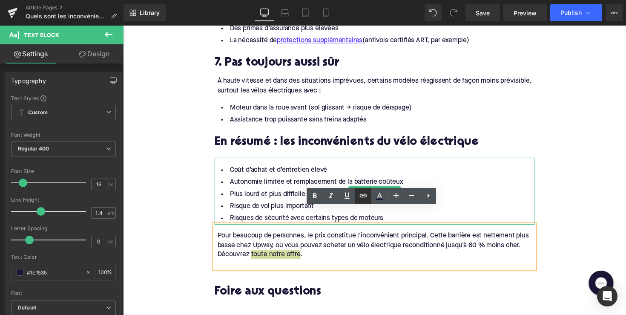
click at [357, 194] on link at bounding box center [363, 196] width 16 height 16
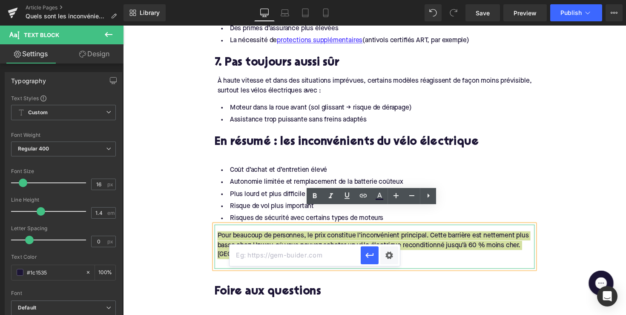
click at [313, 246] on input "text" at bounding box center [294, 254] width 131 height 21
paste input "[URL][DOMAIN_NAME]"
type input "[URL][DOMAIN_NAME]"
click at [370, 257] on icon "button" at bounding box center [369, 255] width 10 height 10
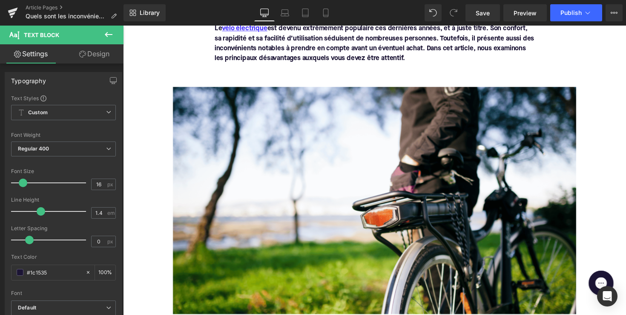
scroll to position [120, 0]
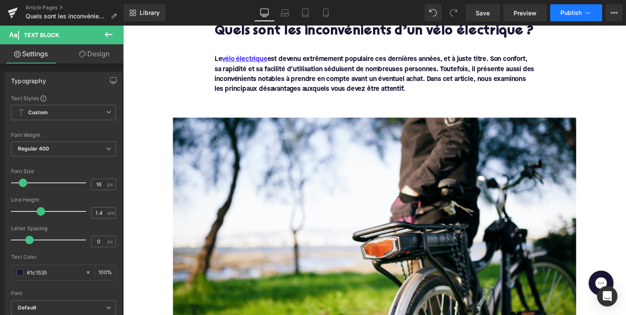
click at [563, 17] on button "Publish" at bounding box center [576, 12] width 52 height 17
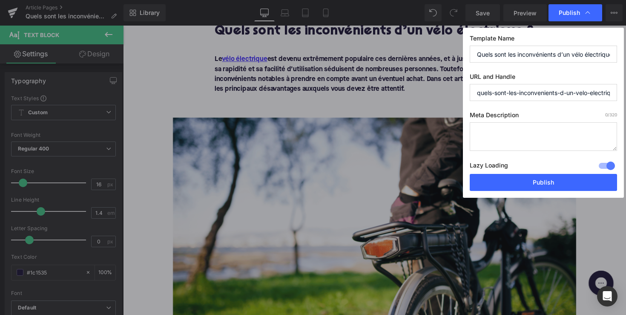
click at [513, 123] on textarea at bounding box center [543, 136] width 147 height 29
paste textarea "Découvrez les principaux inconvénients du vélo électrique : prix élevé, autonom…"
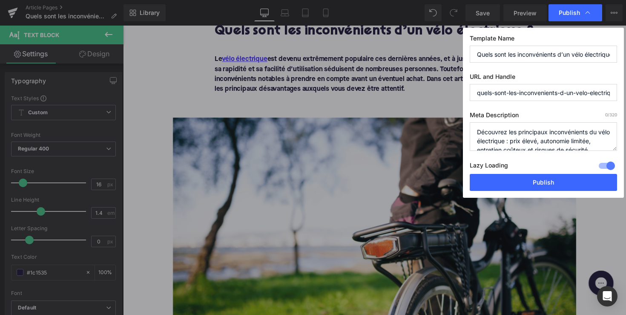
scroll to position [3, 0]
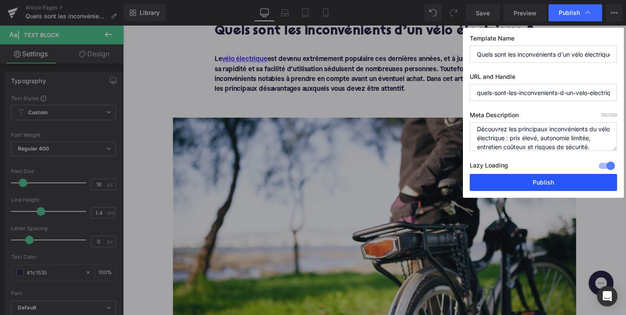
type textarea "Découvrez les principaux inconvénients du vélo électrique : prix élevé, autonom…"
click at [530, 176] on button "Publish" at bounding box center [543, 182] width 147 height 17
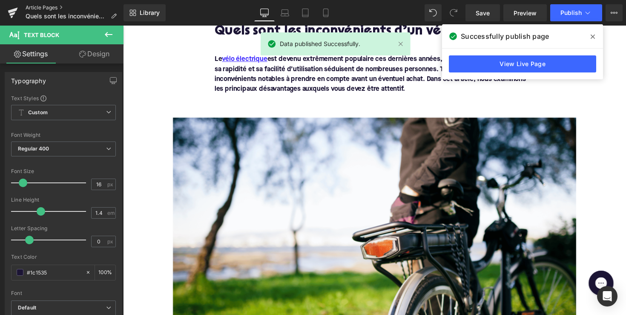
click at [46, 7] on link "Article Pages" at bounding box center [75, 7] width 98 height 7
